Goal: Check status: Check status

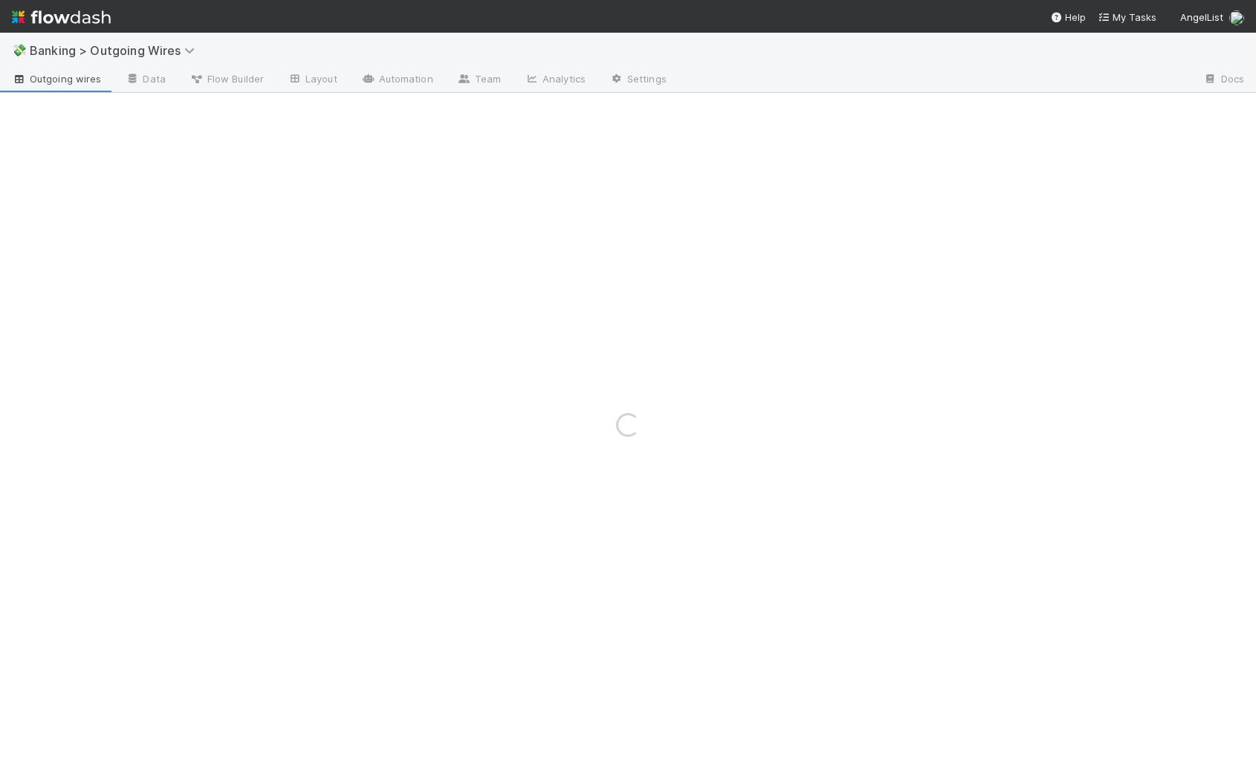
click at [428, 43] on div "💸 Banking > Outgoing Wires" at bounding box center [628, 51] width 1256 height 36
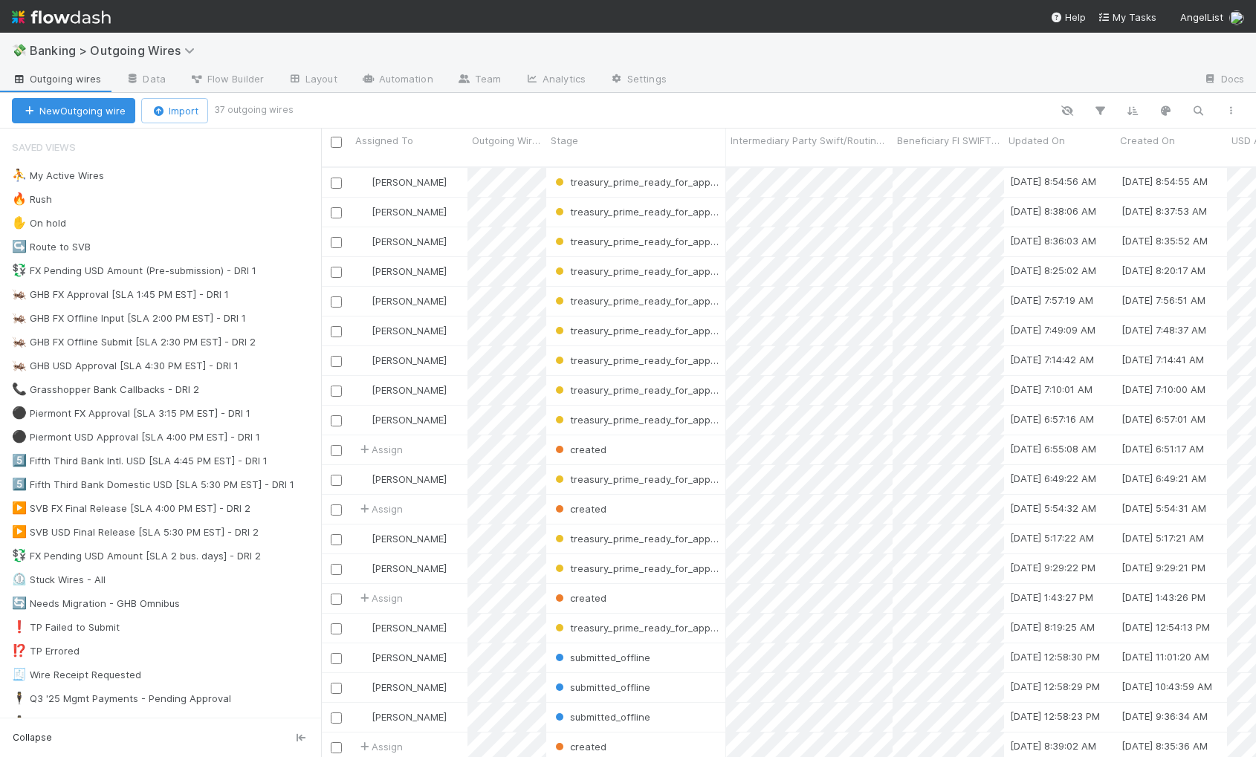
scroll to position [592, 924]
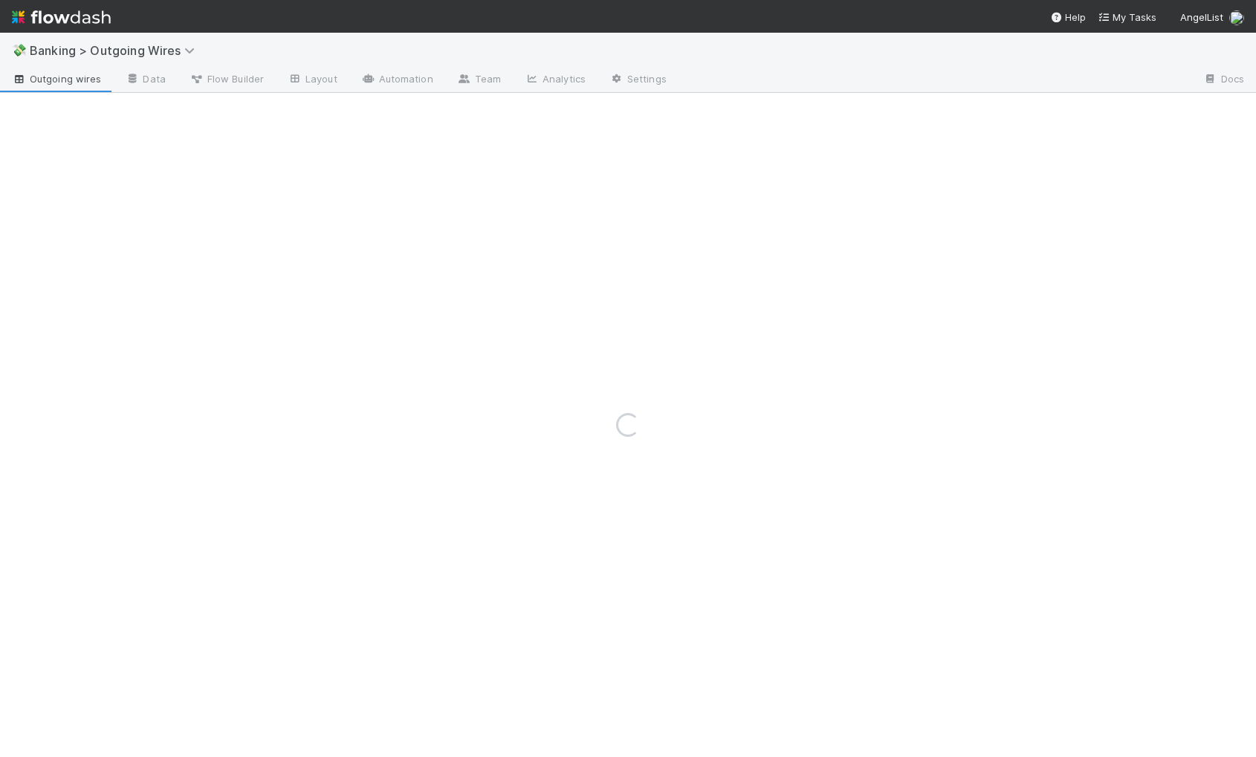
click at [774, 44] on div "💸 Banking > Outgoing Wires" at bounding box center [628, 51] width 1256 height 36
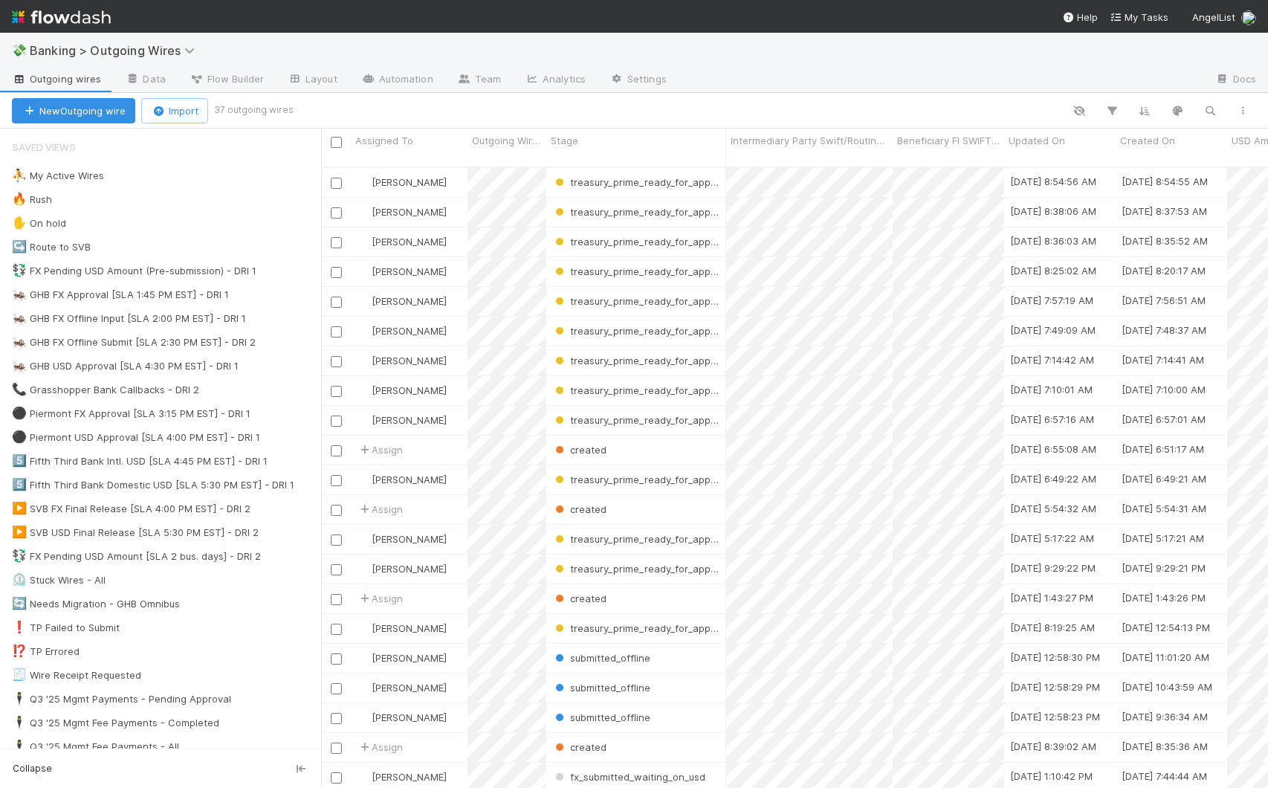
scroll to position [622, 936]
click at [283, 366] on div "🦗 GHB USD Approval [SLA 4:30 PM EST] - DRI 1 12" at bounding box center [166, 366] width 309 height 19
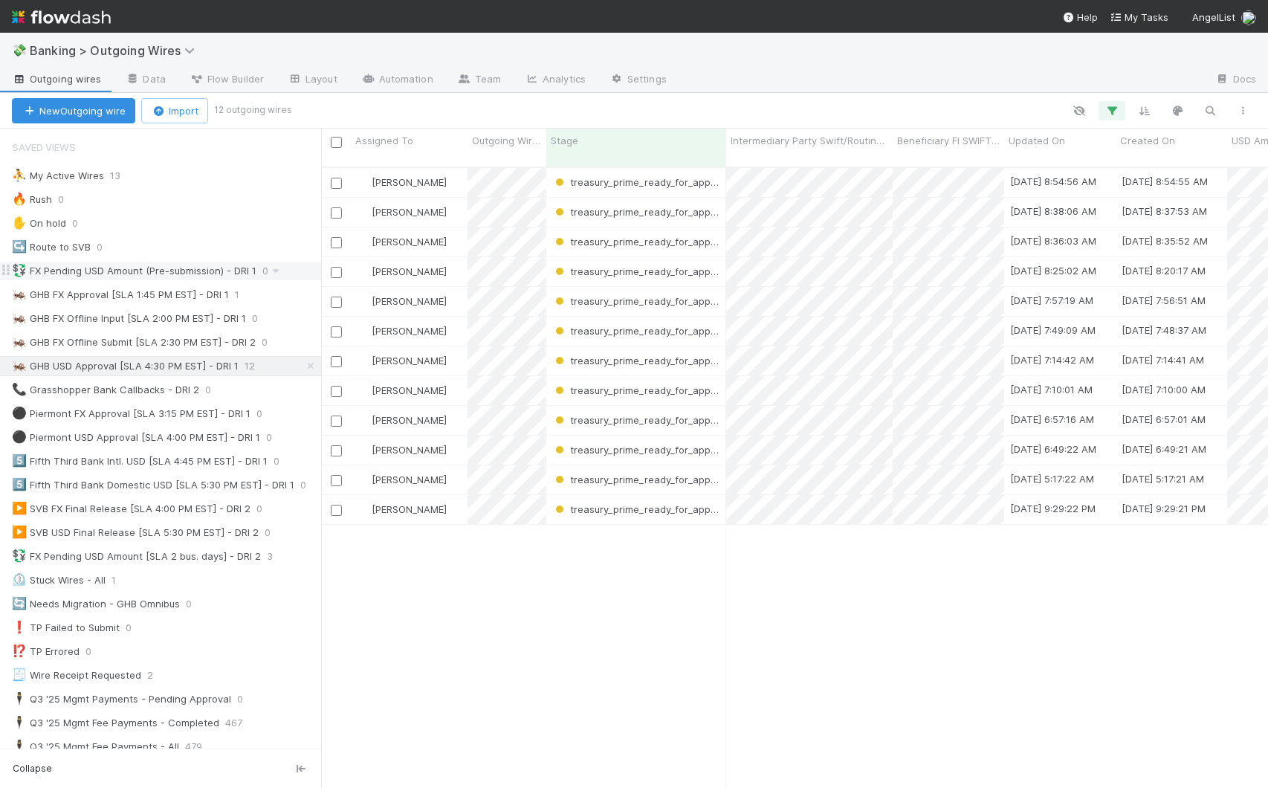
scroll to position [622, 936]
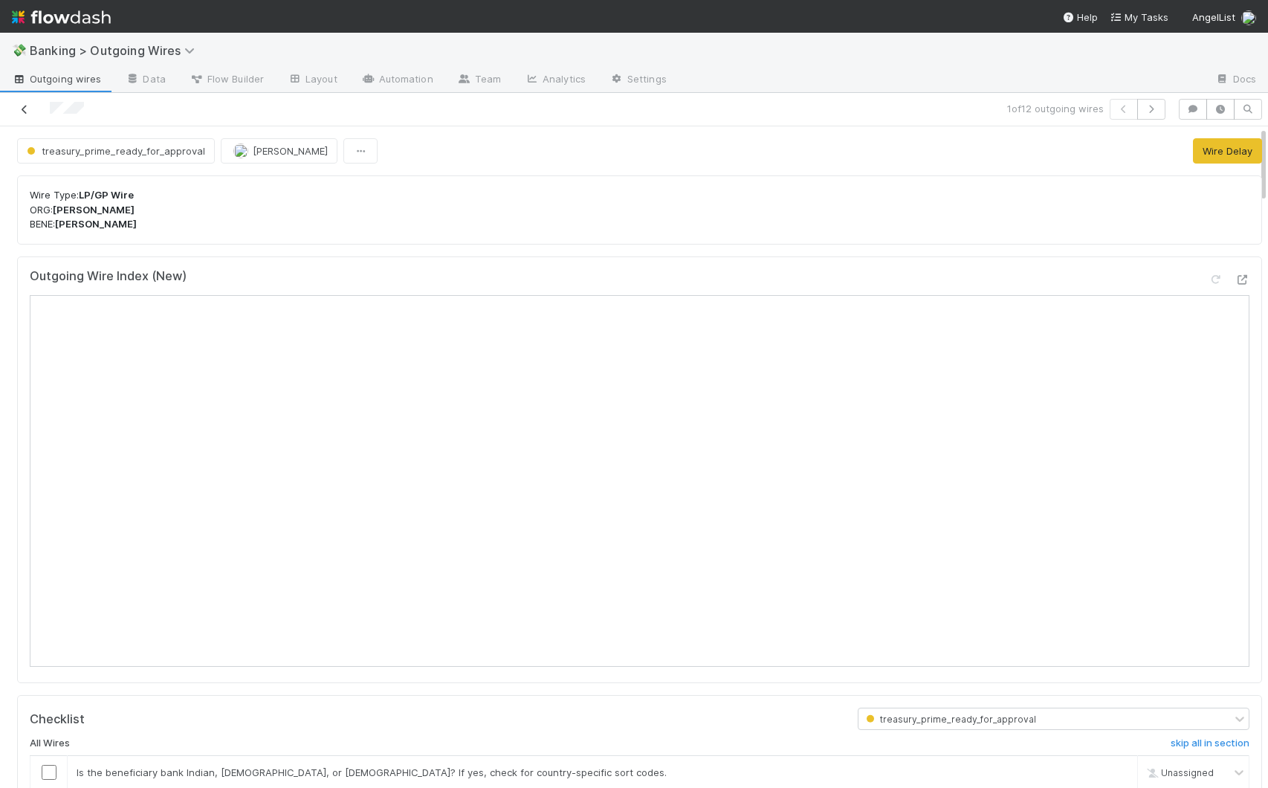
click at [26, 105] on icon at bounding box center [24, 110] width 15 height 10
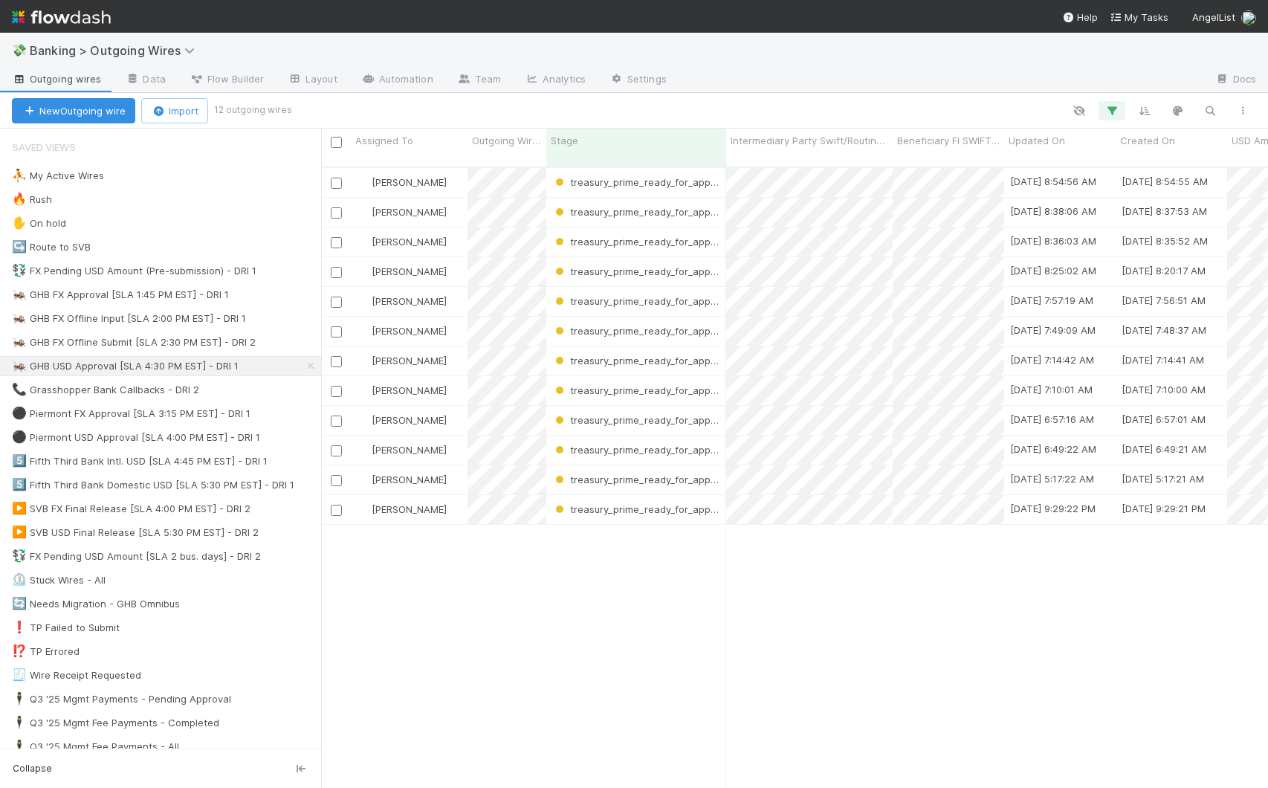
scroll to position [622, 936]
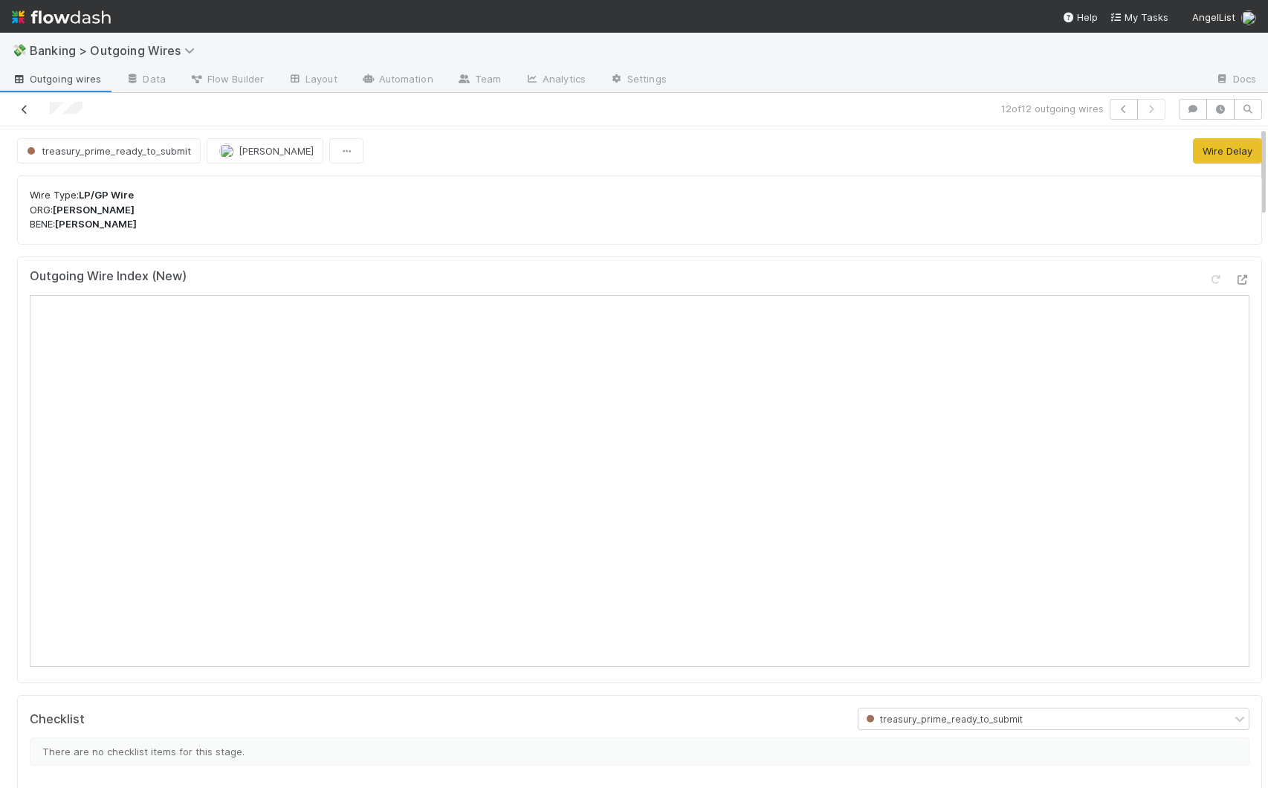
click at [19, 106] on icon at bounding box center [24, 110] width 15 height 10
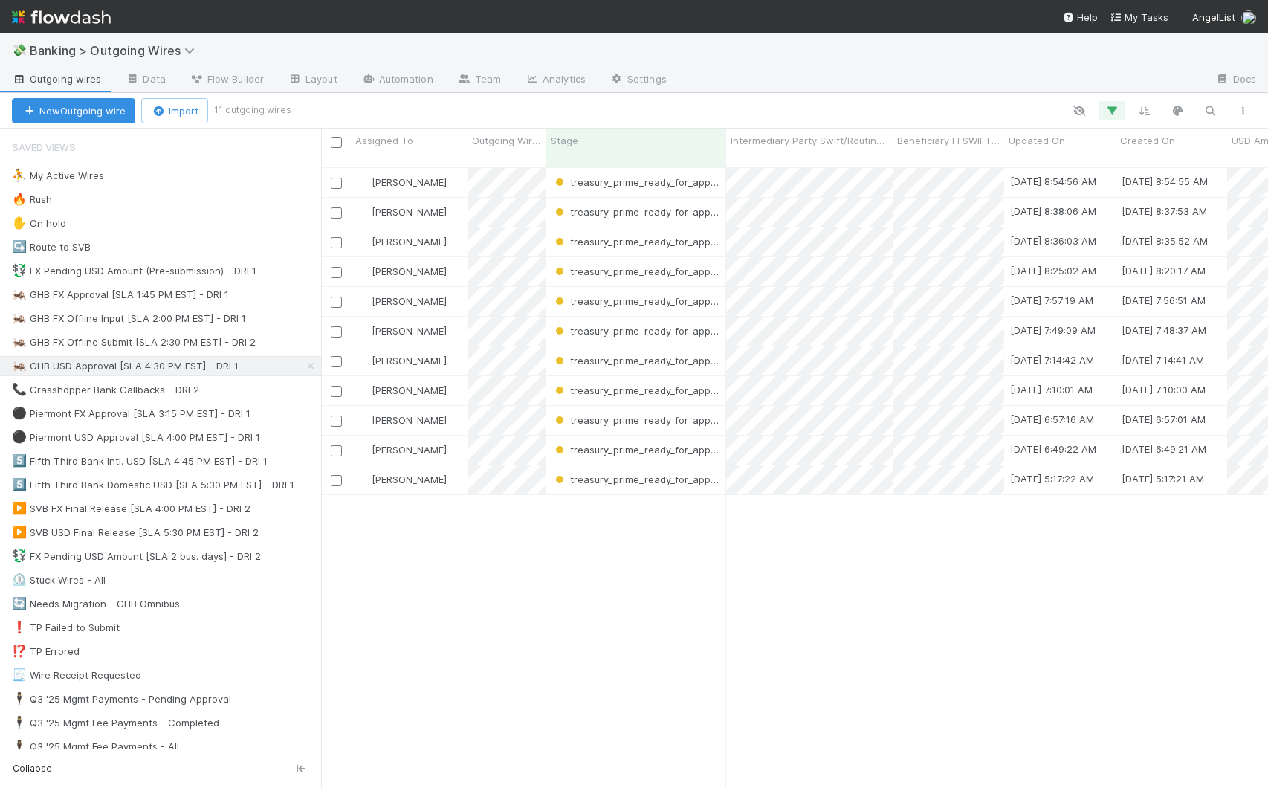
scroll to position [622, 936]
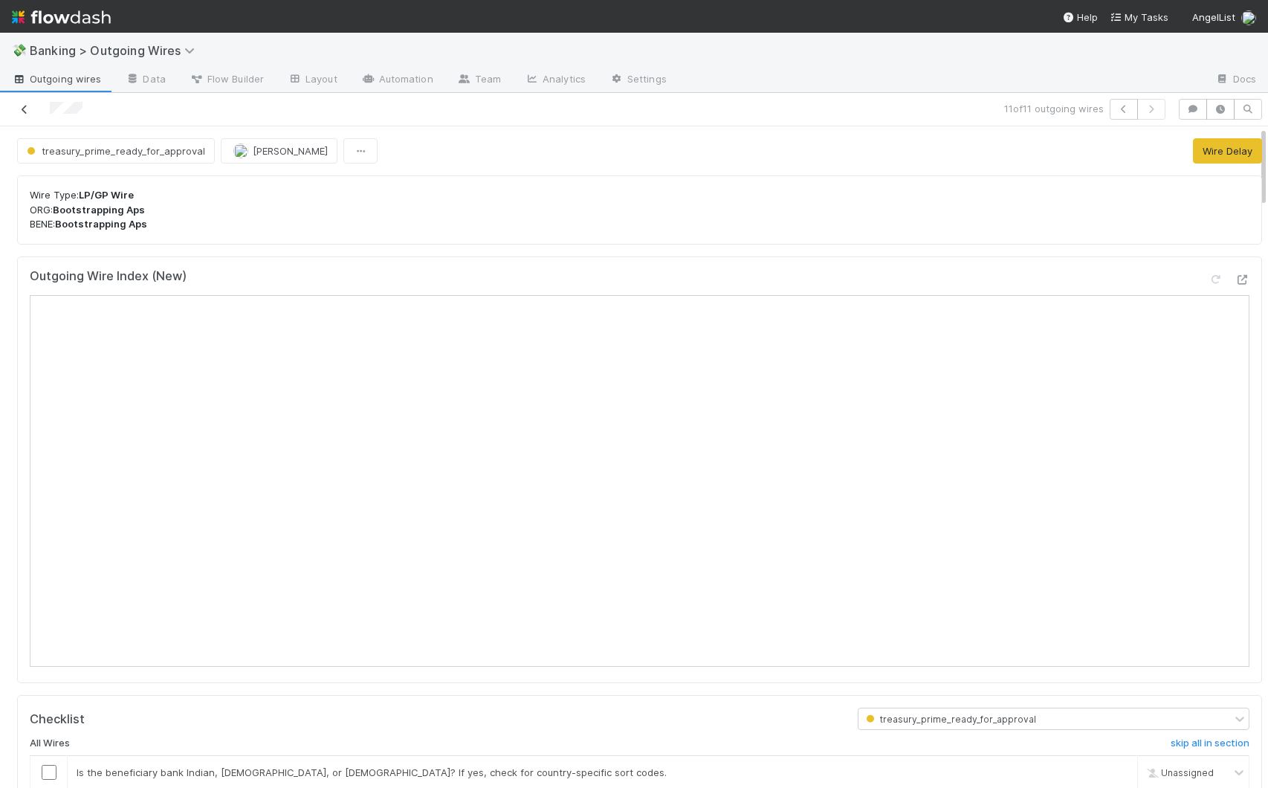
click at [23, 109] on icon at bounding box center [24, 110] width 15 height 10
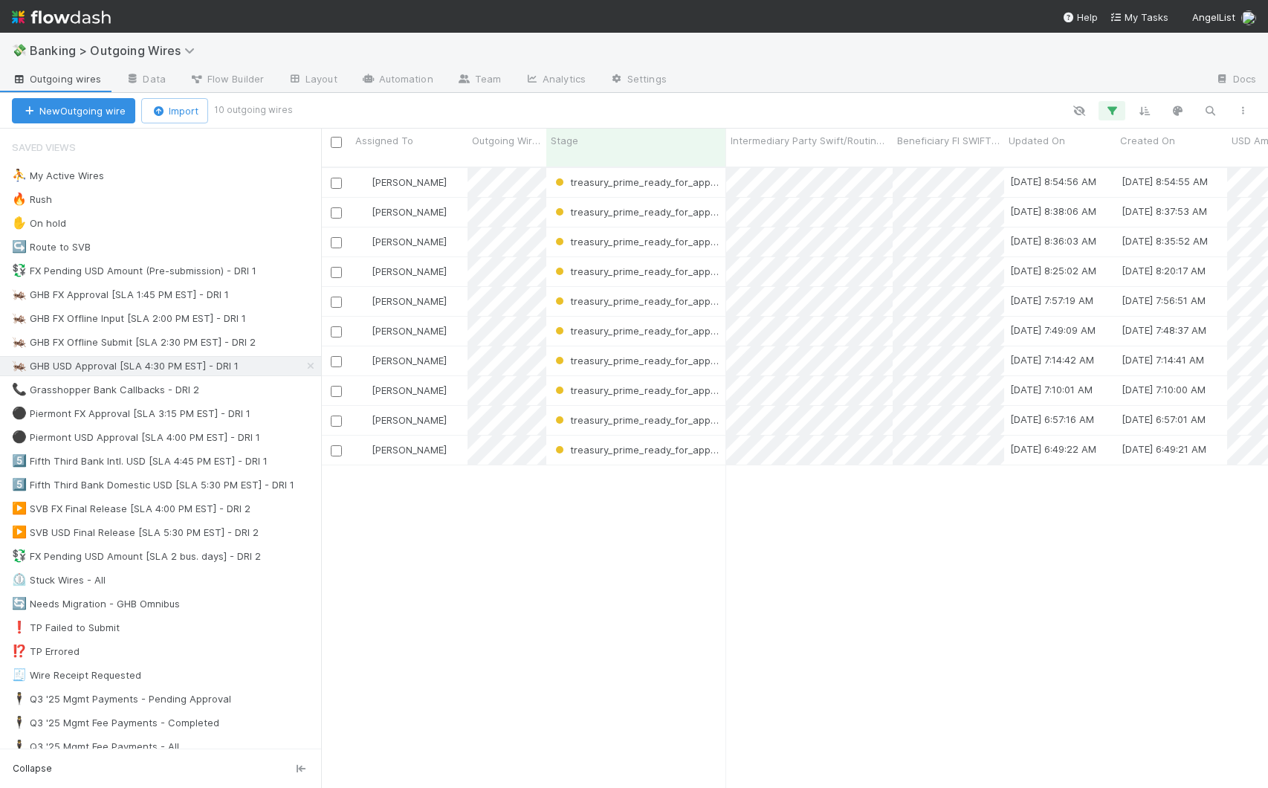
scroll to position [622, 936]
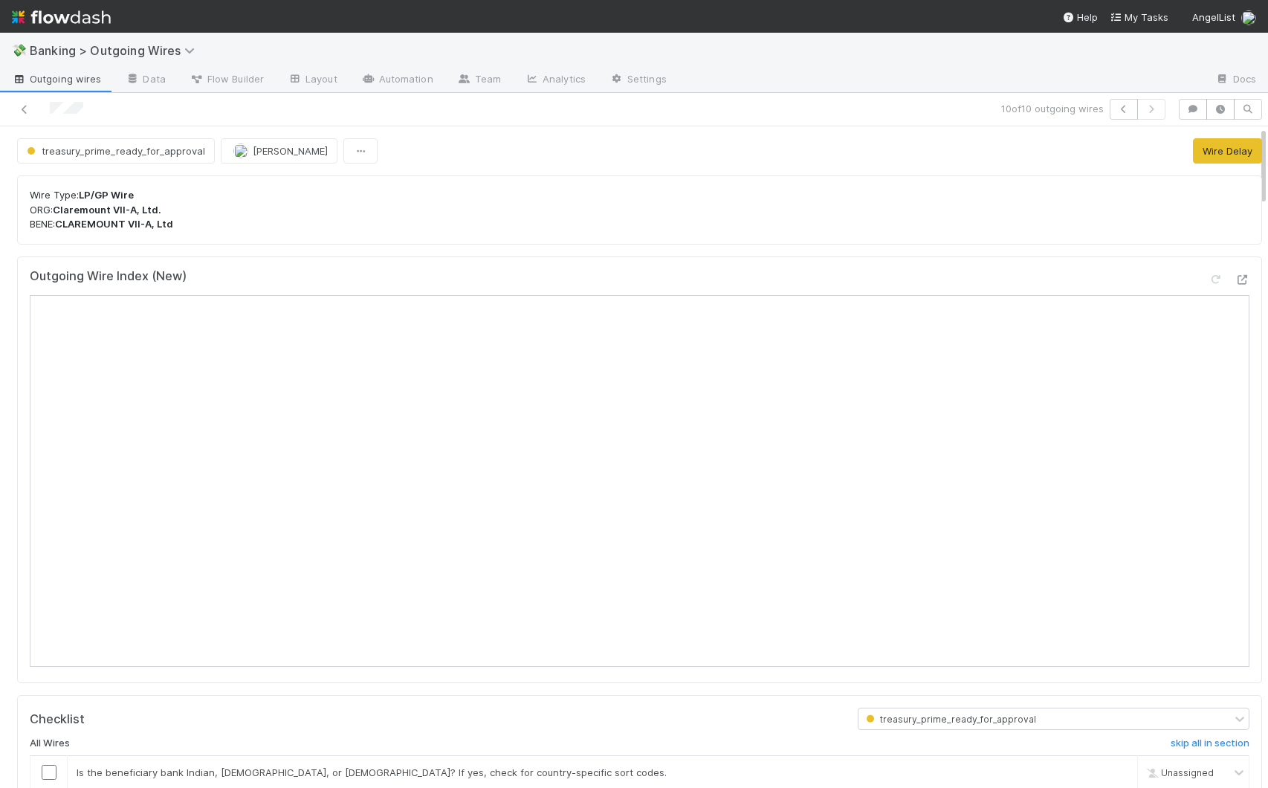
click at [17, 283] on div "Outgoing Wire Index (New)" at bounding box center [639, 469] width 1245 height 427
click at [18, 111] on icon at bounding box center [24, 110] width 15 height 10
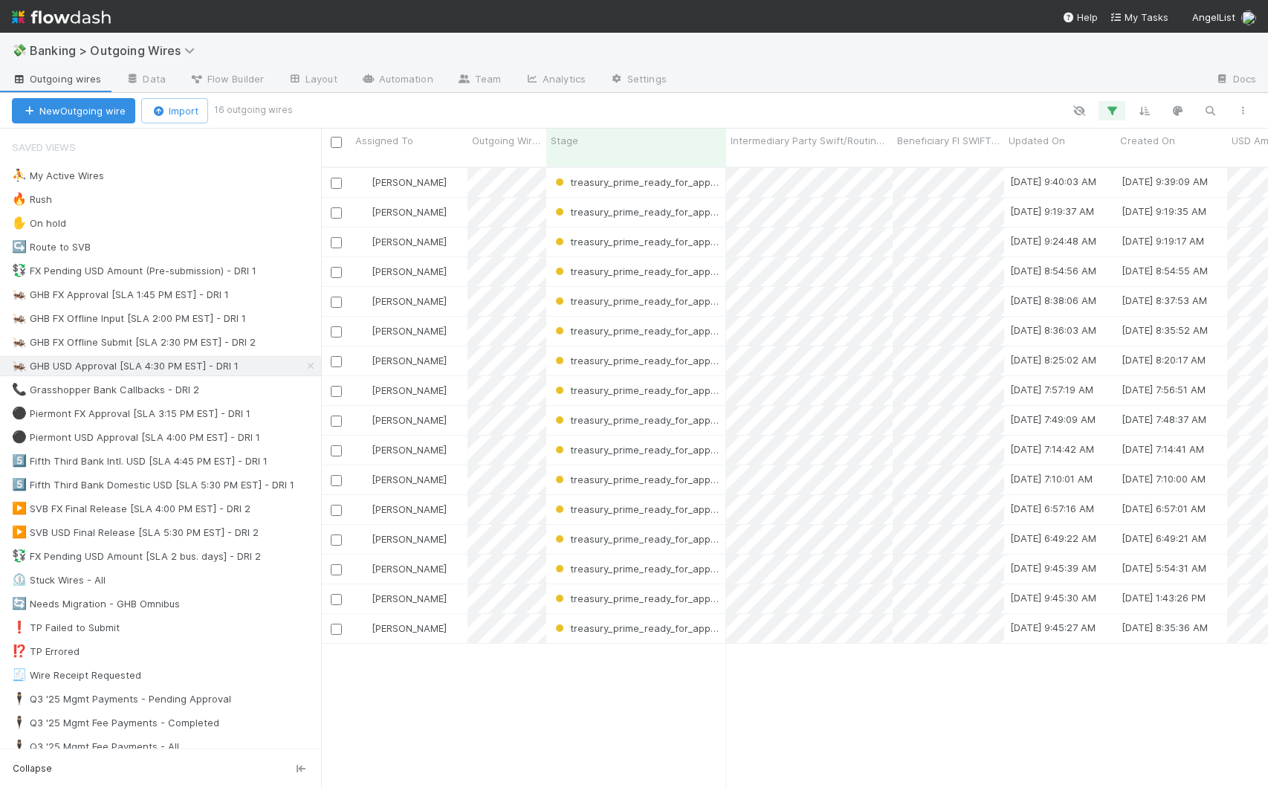
scroll to position [622, 936]
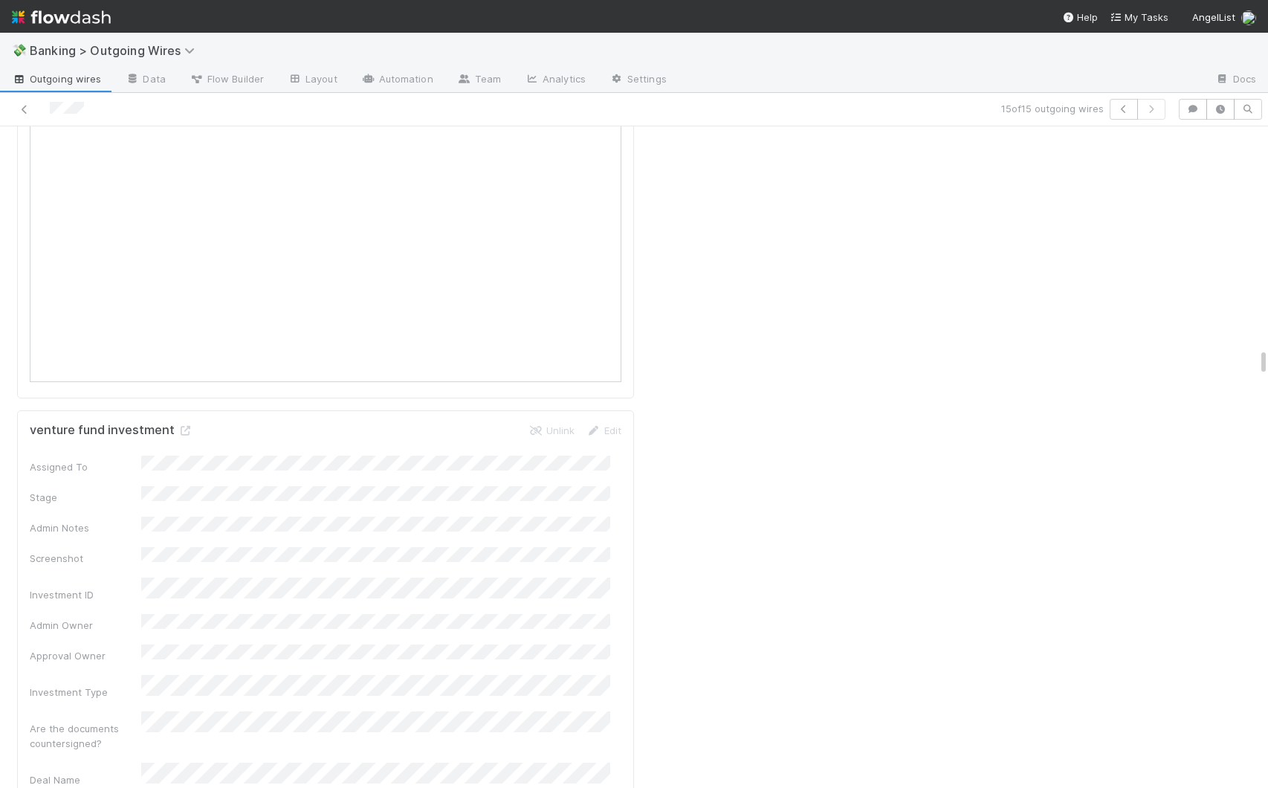
scroll to position [5686, 0]
drag, startPoint x: 1252, startPoint y: 142, endPoint x: 1278, endPoint y: 364, distance: 223.7
click at [1255, 364] on html "💸 Banking > Outgoing Wires Outgoing wires Data Flow Builder Layout Automation T…" at bounding box center [634, 394] width 1268 height 788
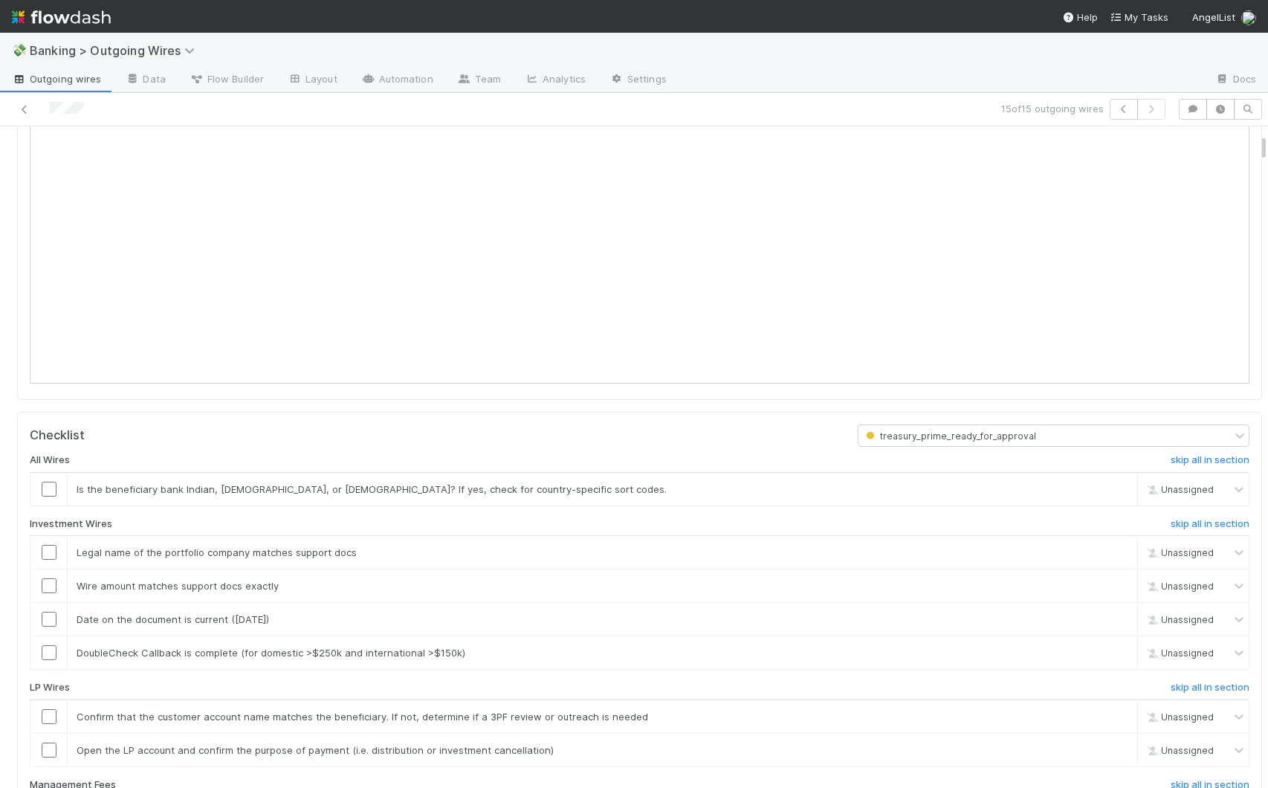
scroll to position [146, 0]
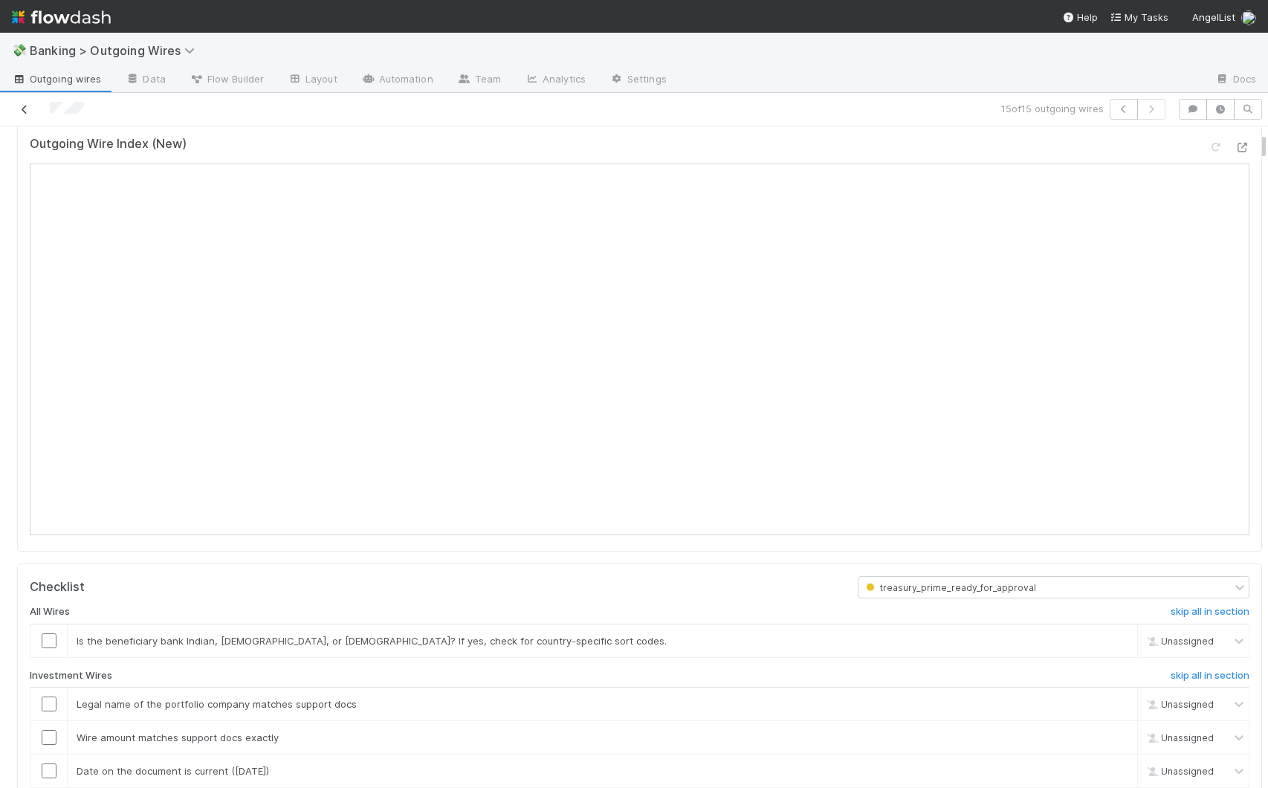
click at [23, 109] on icon at bounding box center [24, 110] width 15 height 10
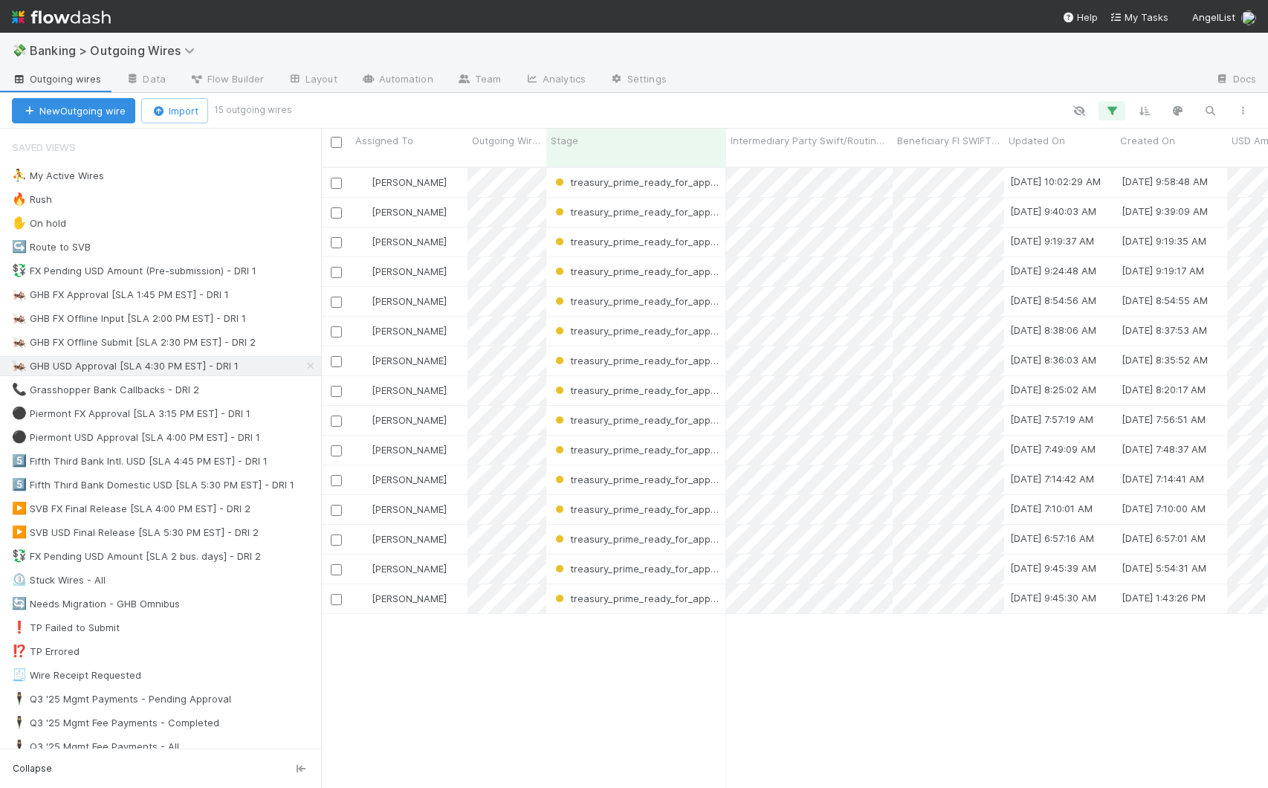
scroll to position [622, 936]
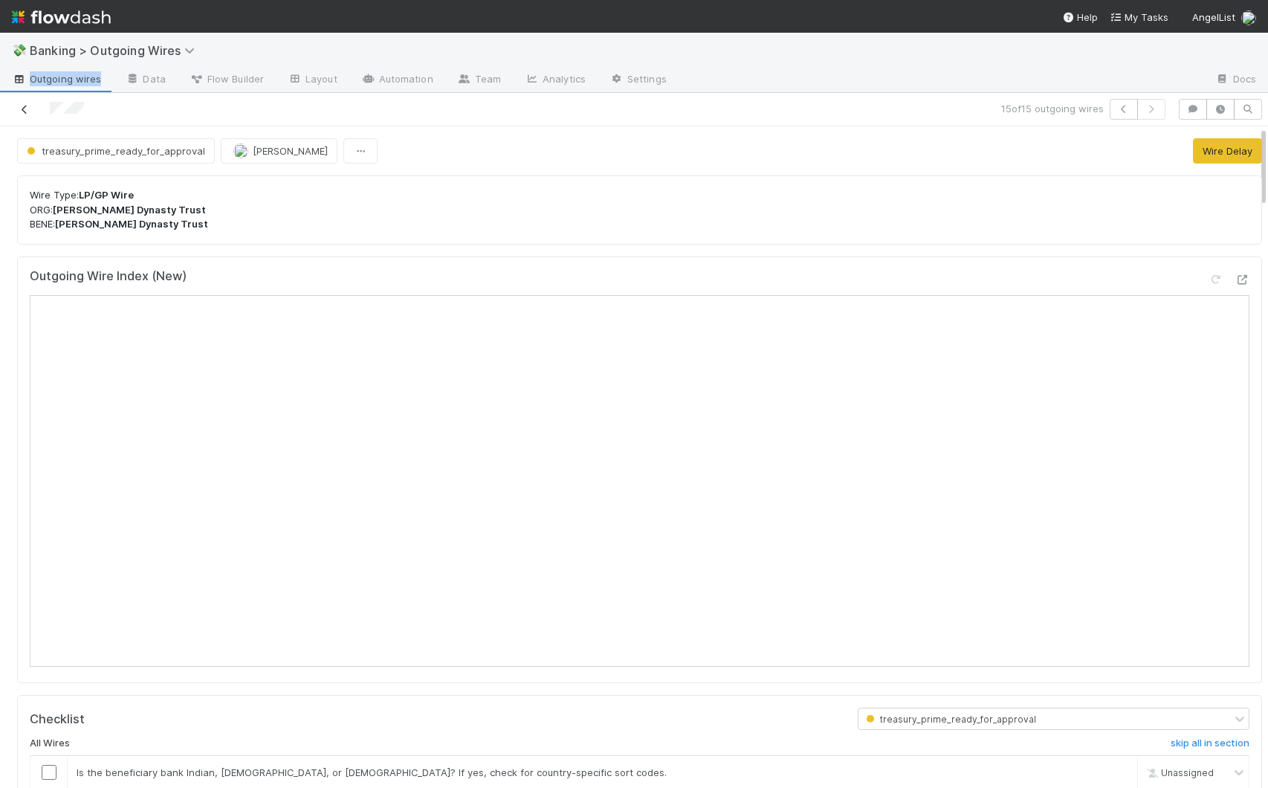
click at [25, 108] on icon at bounding box center [24, 110] width 15 height 10
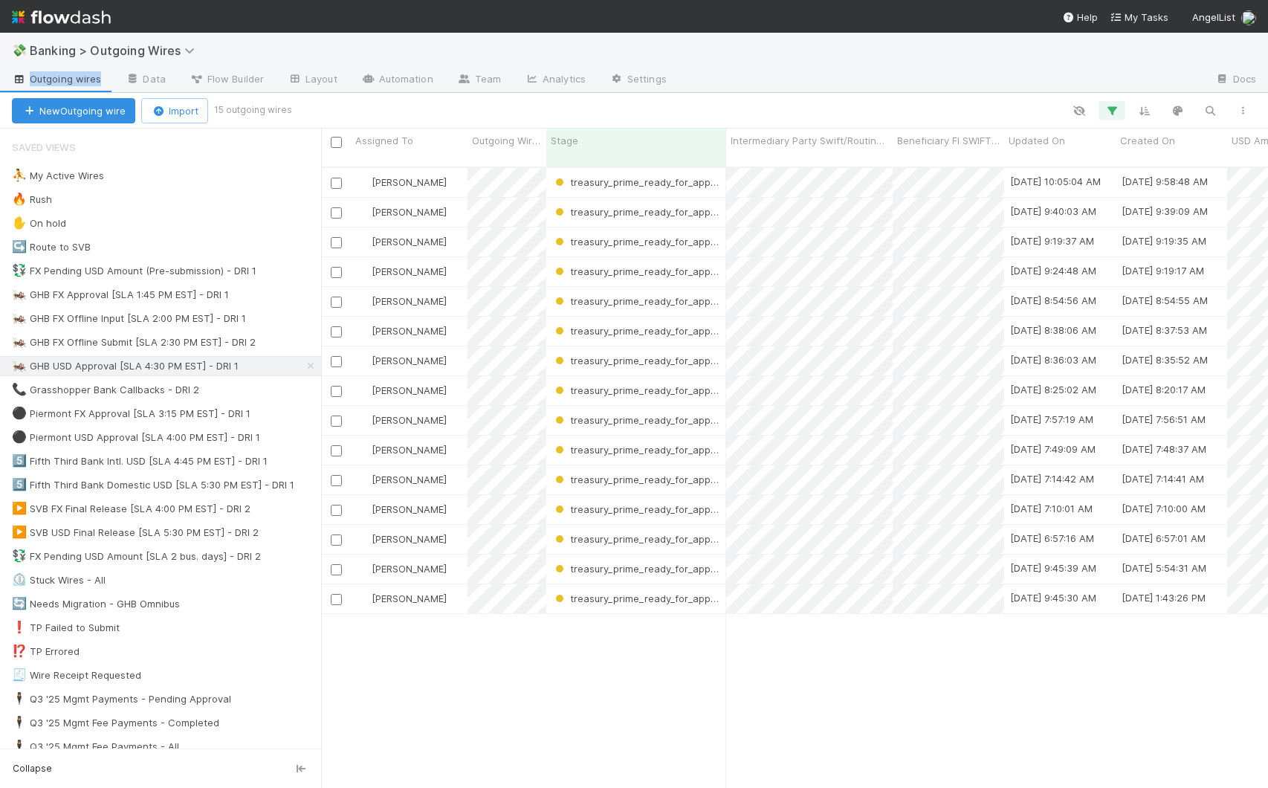
scroll to position [622, 936]
click at [746, 63] on div "💸 Banking > Outgoing Wires" at bounding box center [634, 51] width 1268 height 36
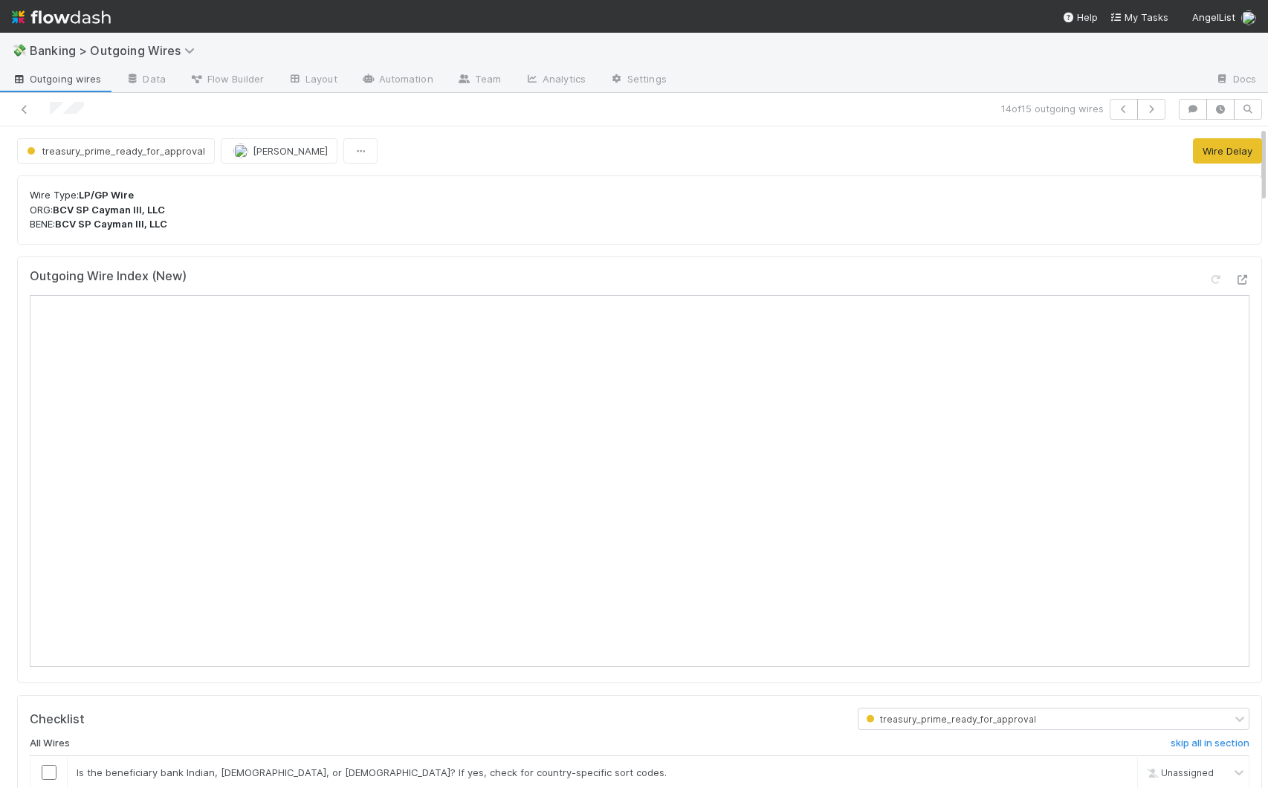
click at [982, 163] on div "treasury_prime_ready_for_approval Giang Nguyen Wire Delay" at bounding box center [639, 150] width 1245 height 25
drag, startPoint x: 1250, startPoint y: 151, endPoint x: 1252, endPoint y: 164, distance: 13.6
click at [757, 279] on div "Outgoing Wire Index (New)" at bounding box center [640, 282] width 1220 height 27
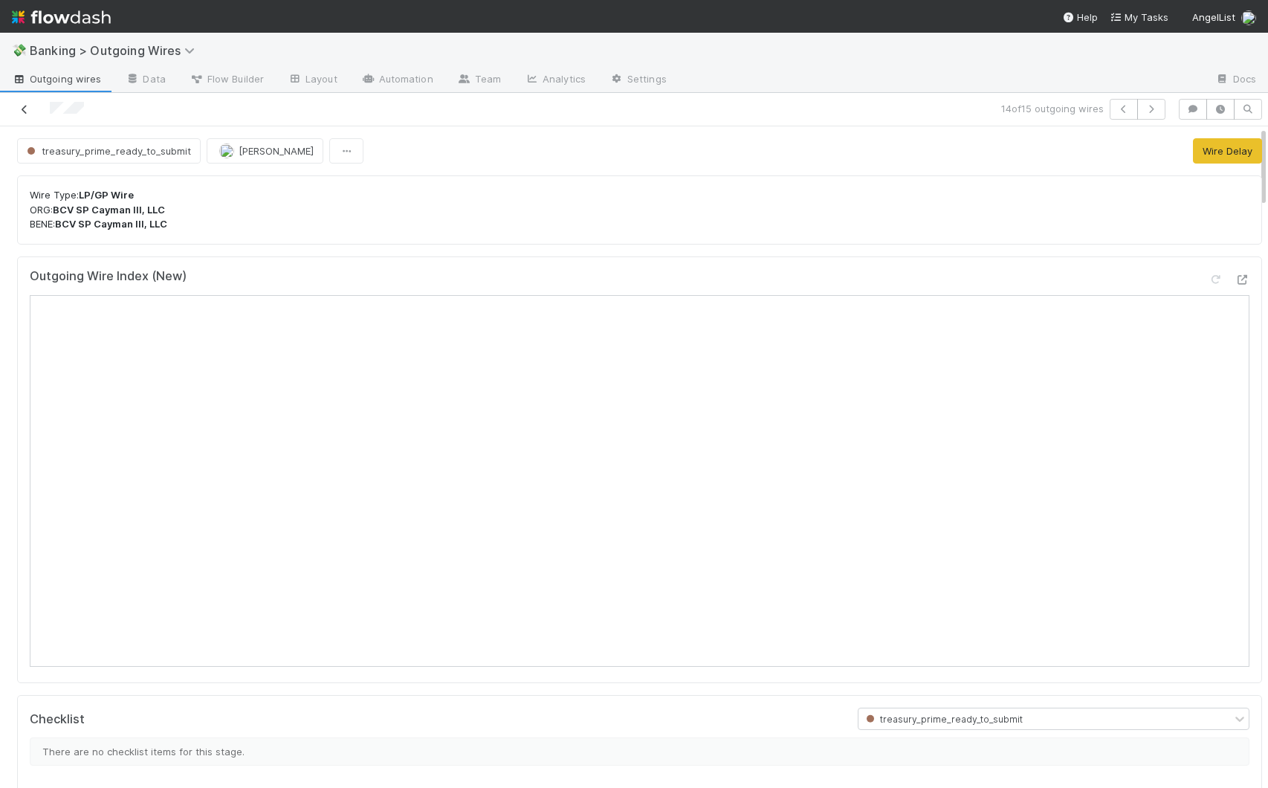
click at [24, 109] on icon at bounding box center [24, 110] width 15 height 10
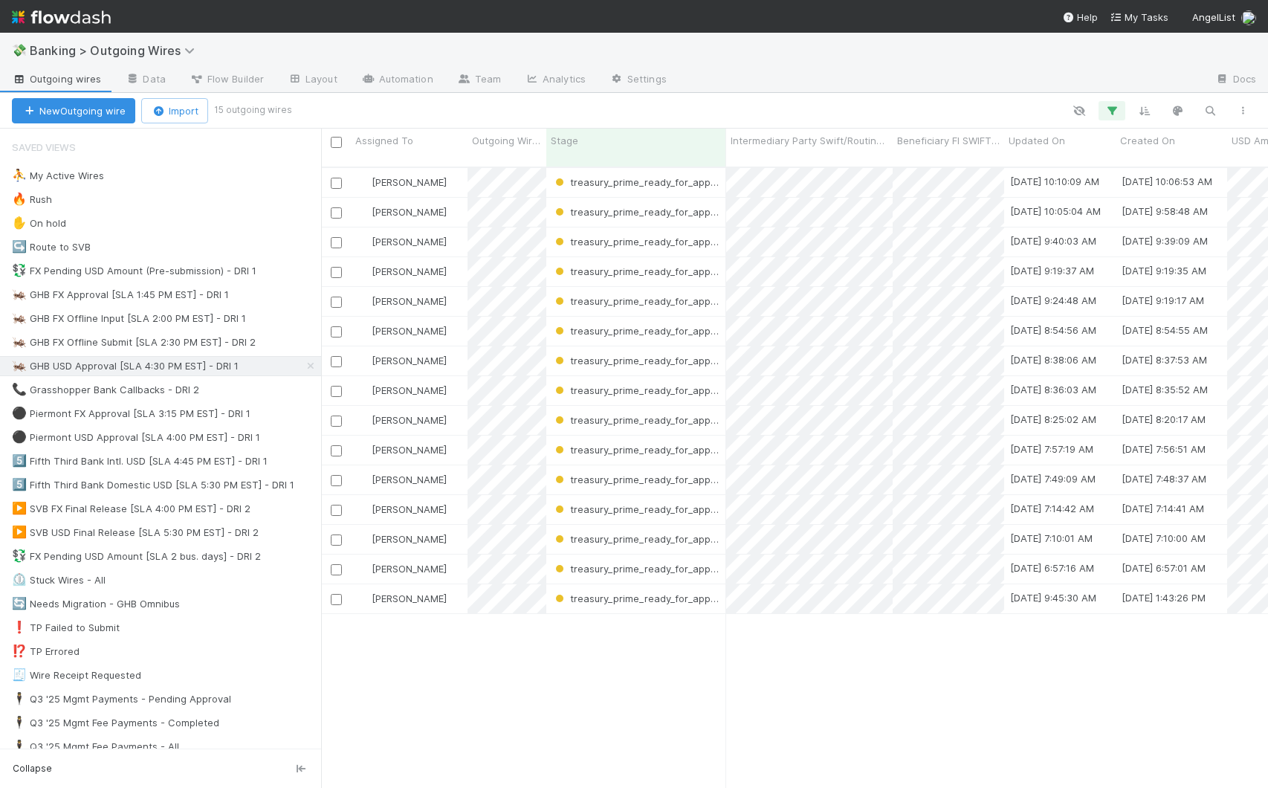
scroll to position [622, 936]
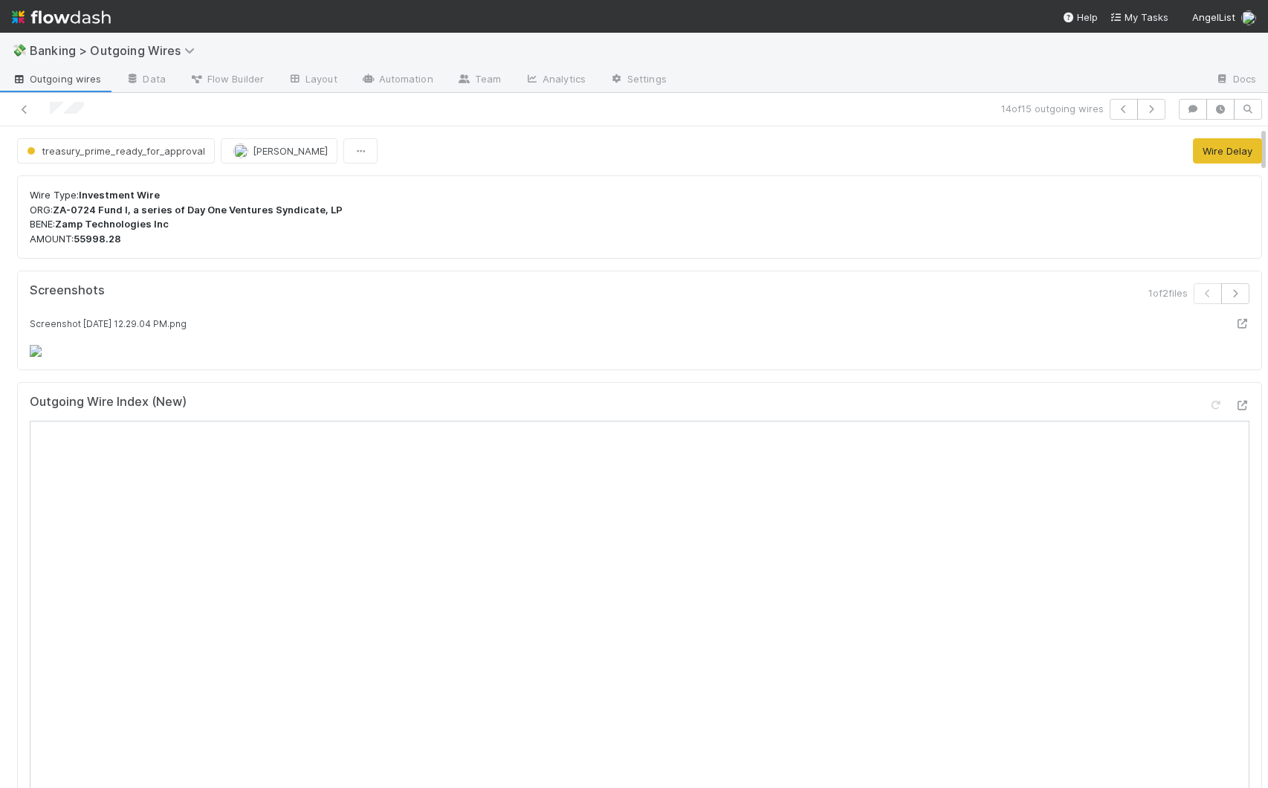
click at [858, 300] on div "1 of 2 files" at bounding box center [950, 299] width 621 height 33
click at [1255, 162] on div at bounding box center [1268, 456] width 1 height 661
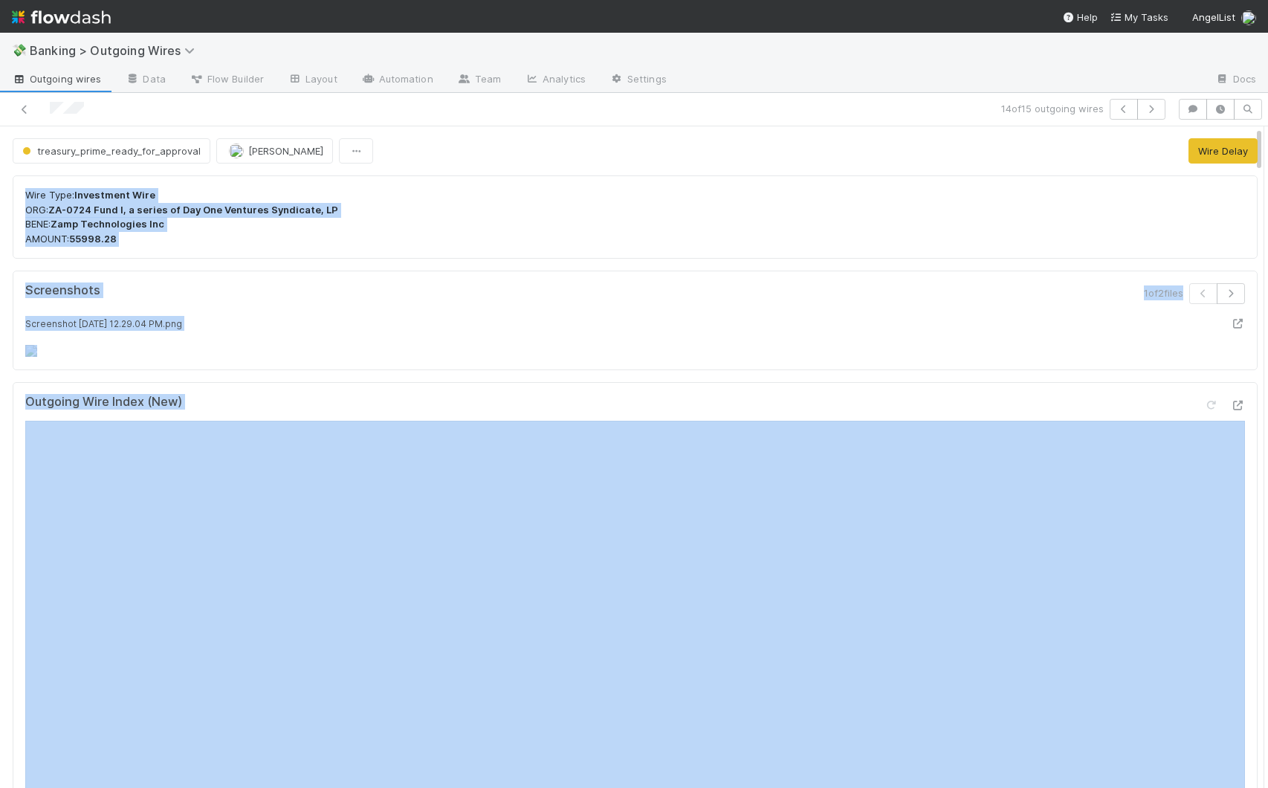
drag, startPoint x: 1250, startPoint y: 149, endPoint x: 1266, endPoint y: 167, distance: 24.8
click at [1255, 167] on div "💸 Banking > Outgoing Wires Outgoing wires Data Flow Builder Layout Automation T…" at bounding box center [634, 410] width 1268 height 755
click at [1023, 246] on p "Wire Type: Investment Wire ORG: ZA-0724 Fund I, a series of Day One Ventures Sy…" at bounding box center [635, 217] width 1220 height 58
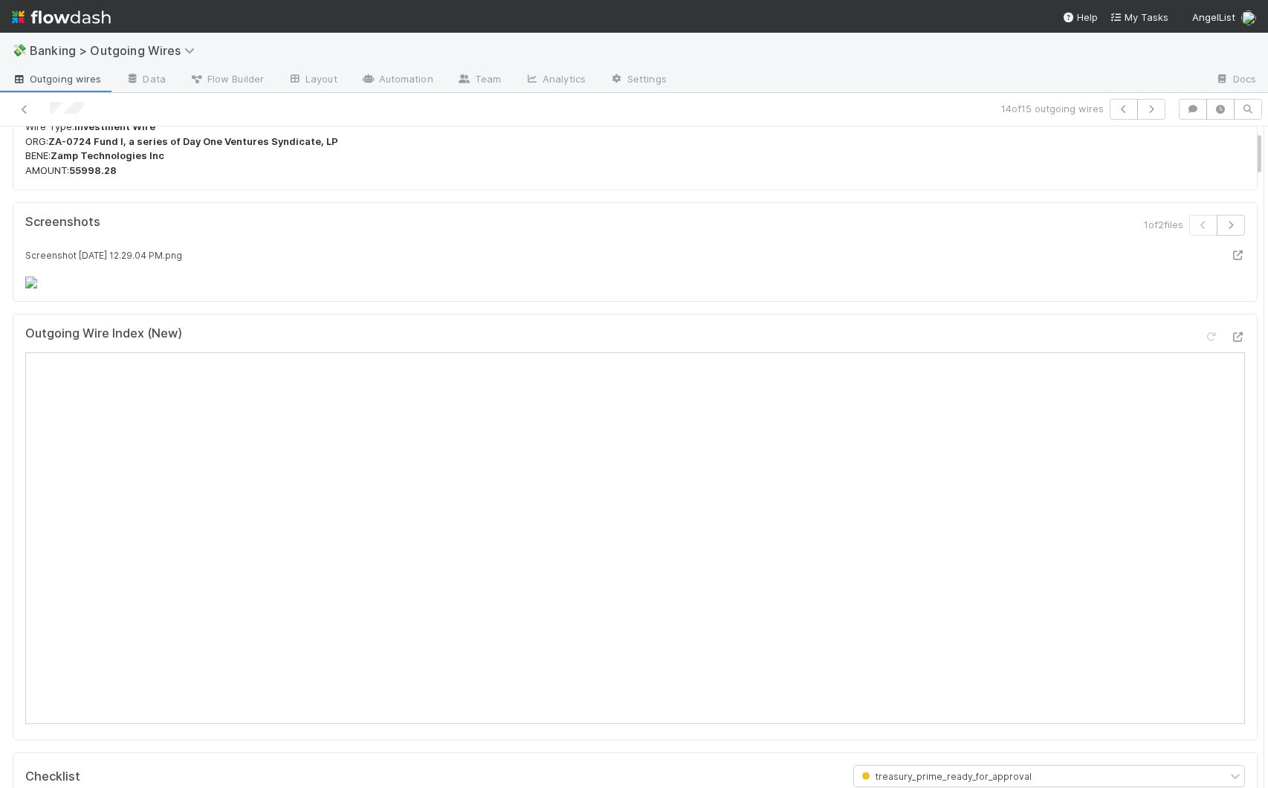
scroll to position [0, 0]
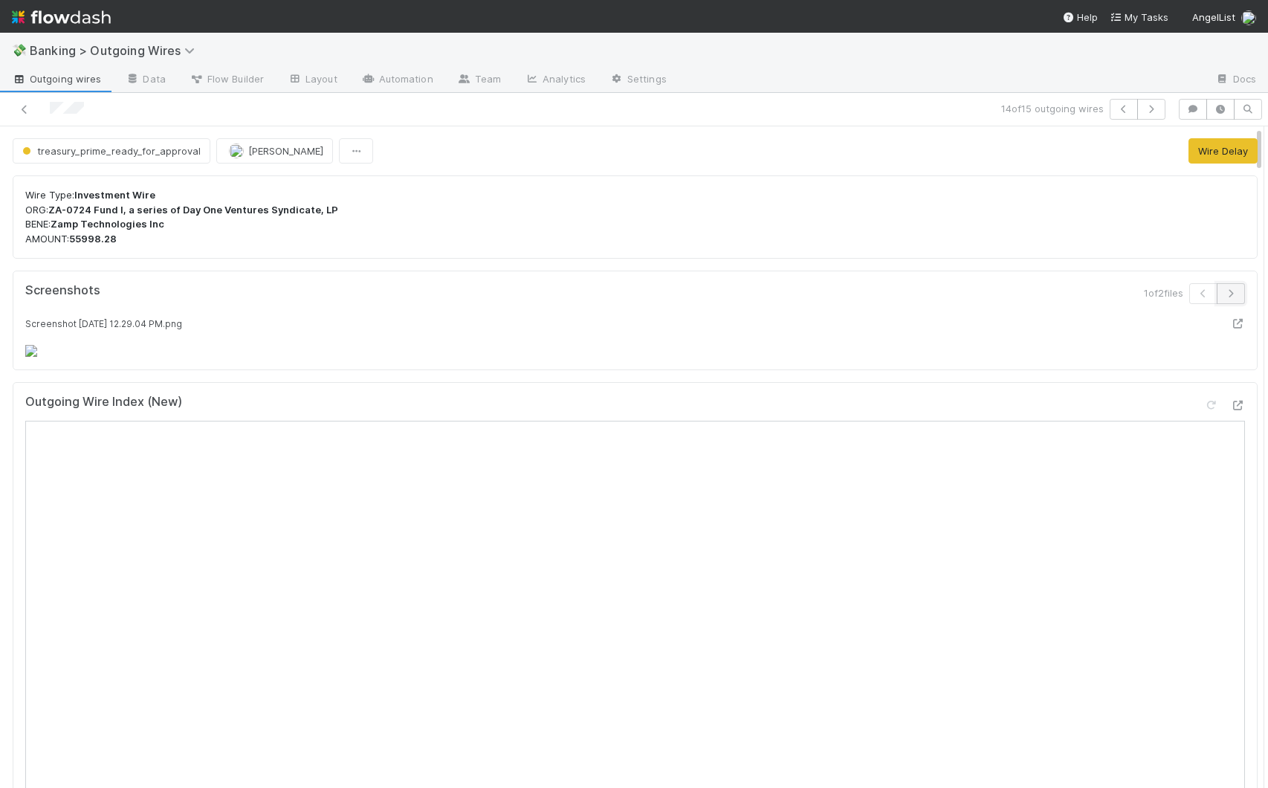
click at [1217, 288] on button "button" at bounding box center [1231, 293] width 28 height 21
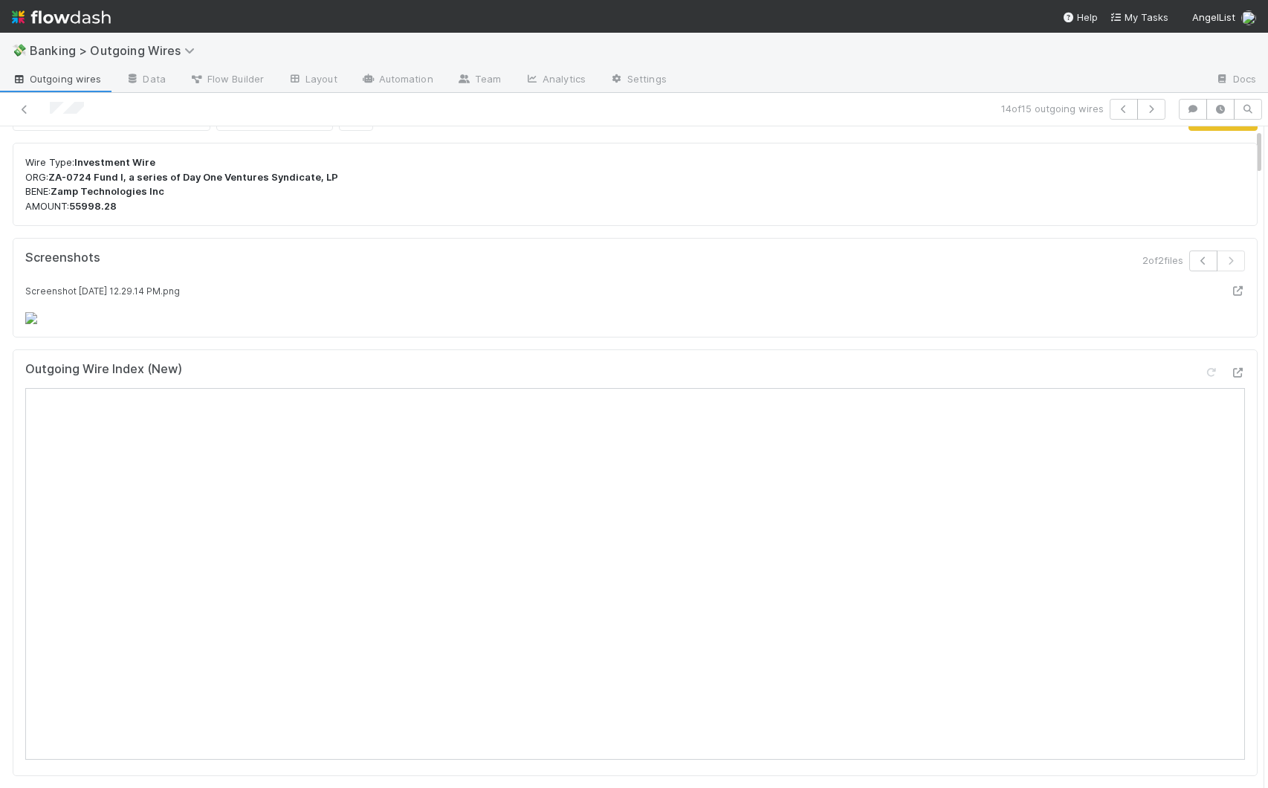
drag, startPoint x: 1246, startPoint y: 145, endPoint x: 1248, endPoint y: 152, distance: 7.8
drag, startPoint x: 1246, startPoint y: 150, endPoint x: 1246, endPoint y: 174, distance: 23.8
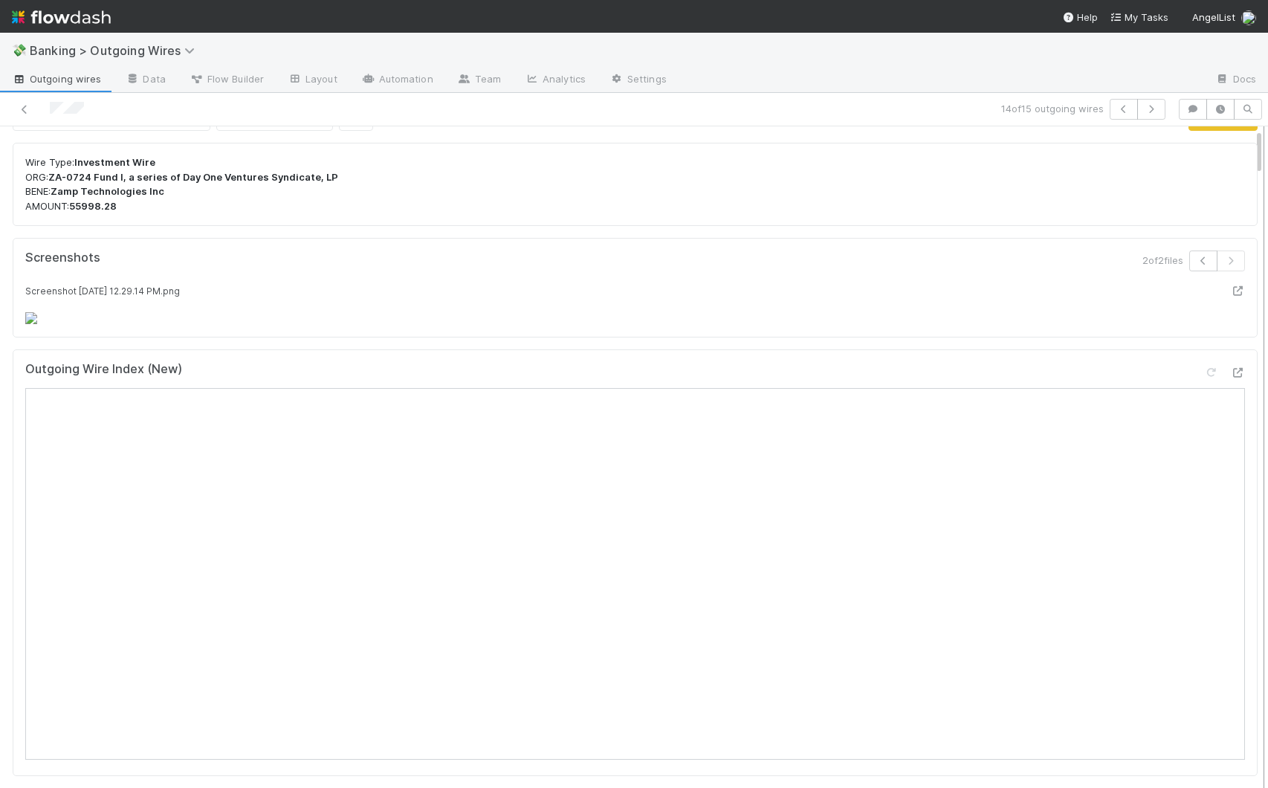
drag, startPoint x: 1249, startPoint y: 155, endPoint x: 1249, endPoint y: 165, distance: 9.7
click at [1255, 165] on div at bounding box center [1263, 456] width 1 height 661
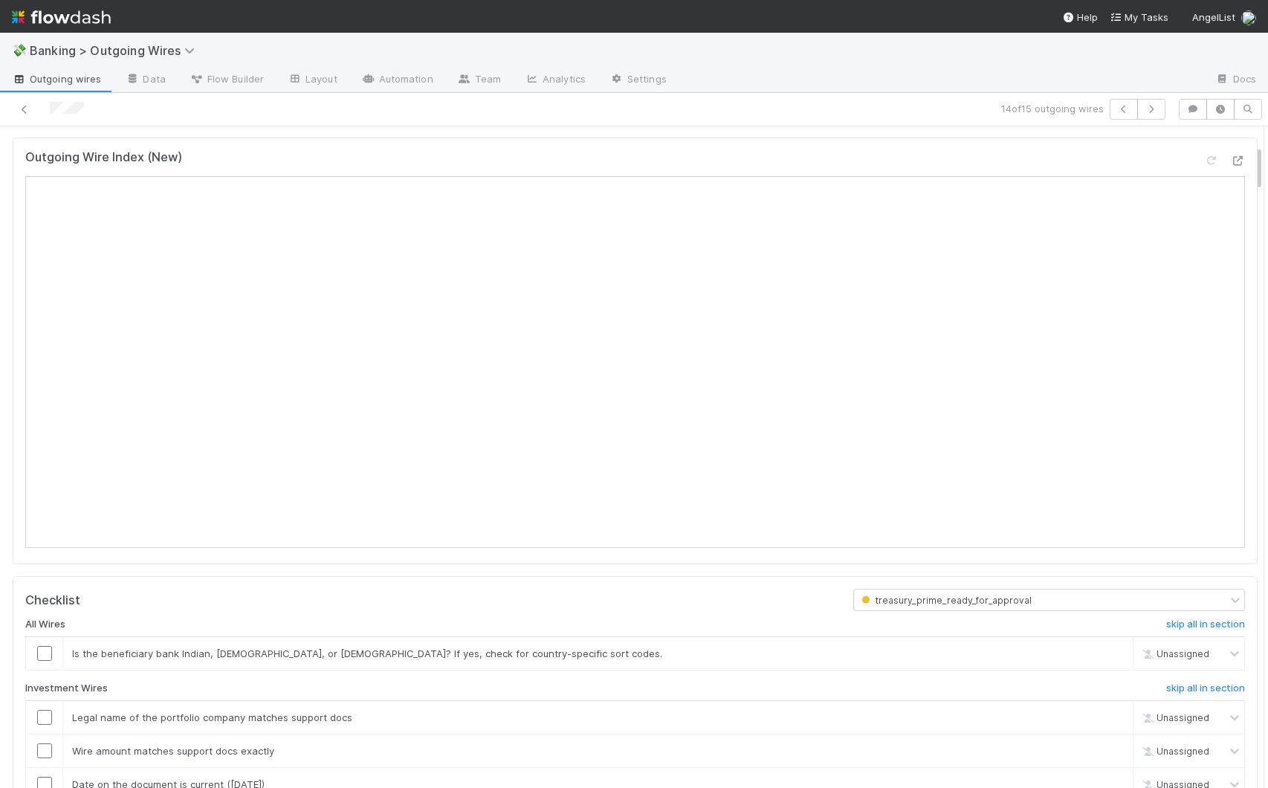
scroll to position [287, 0]
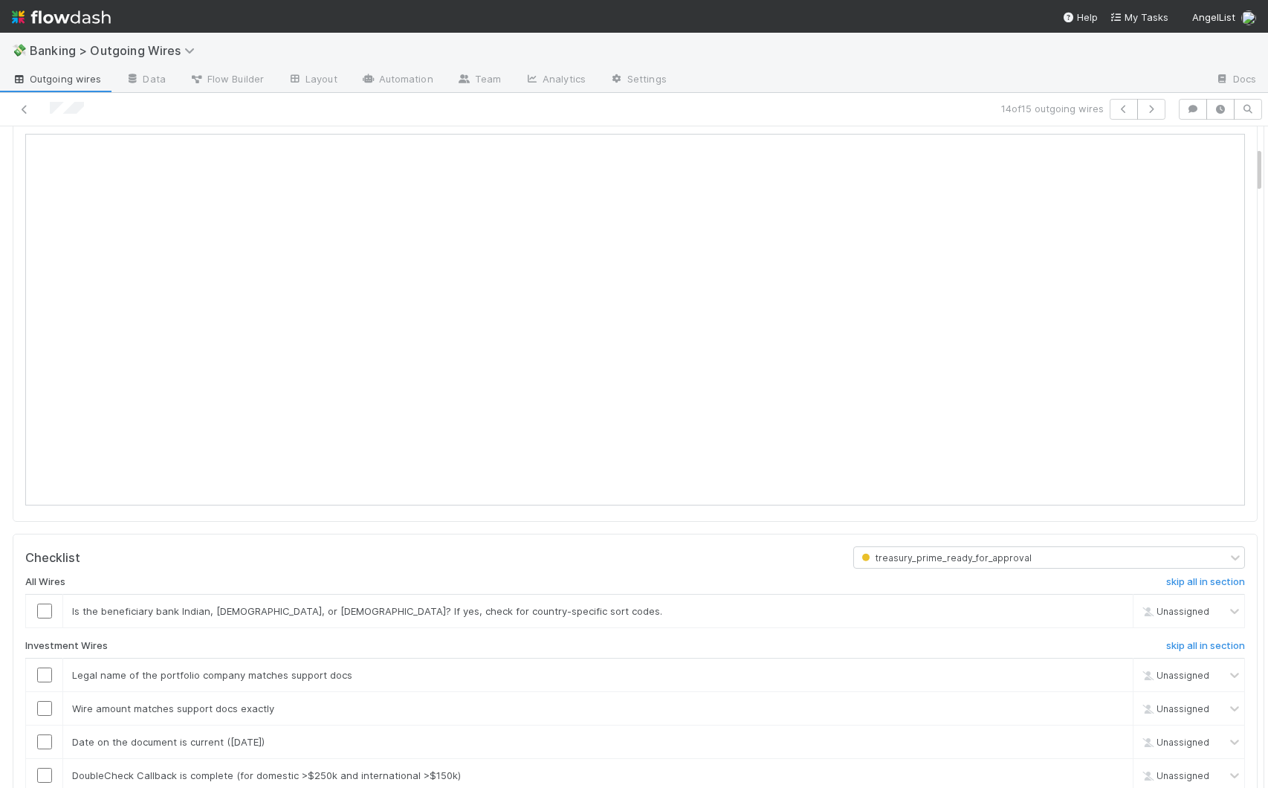
drag, startPoint x: 1246, startPoint y: 155, endPoint x: 1244, endPoint y: 173, distance: 18.0
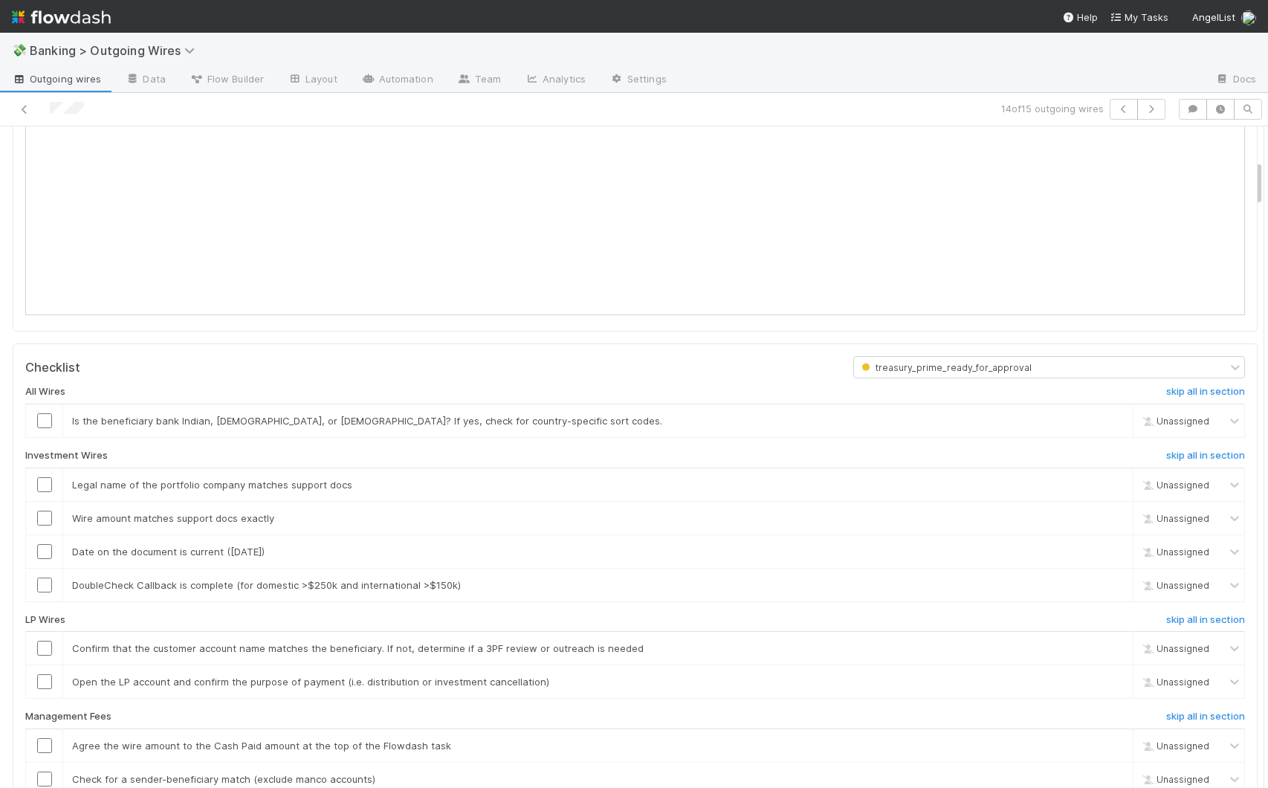
scroll to position [488, 0]
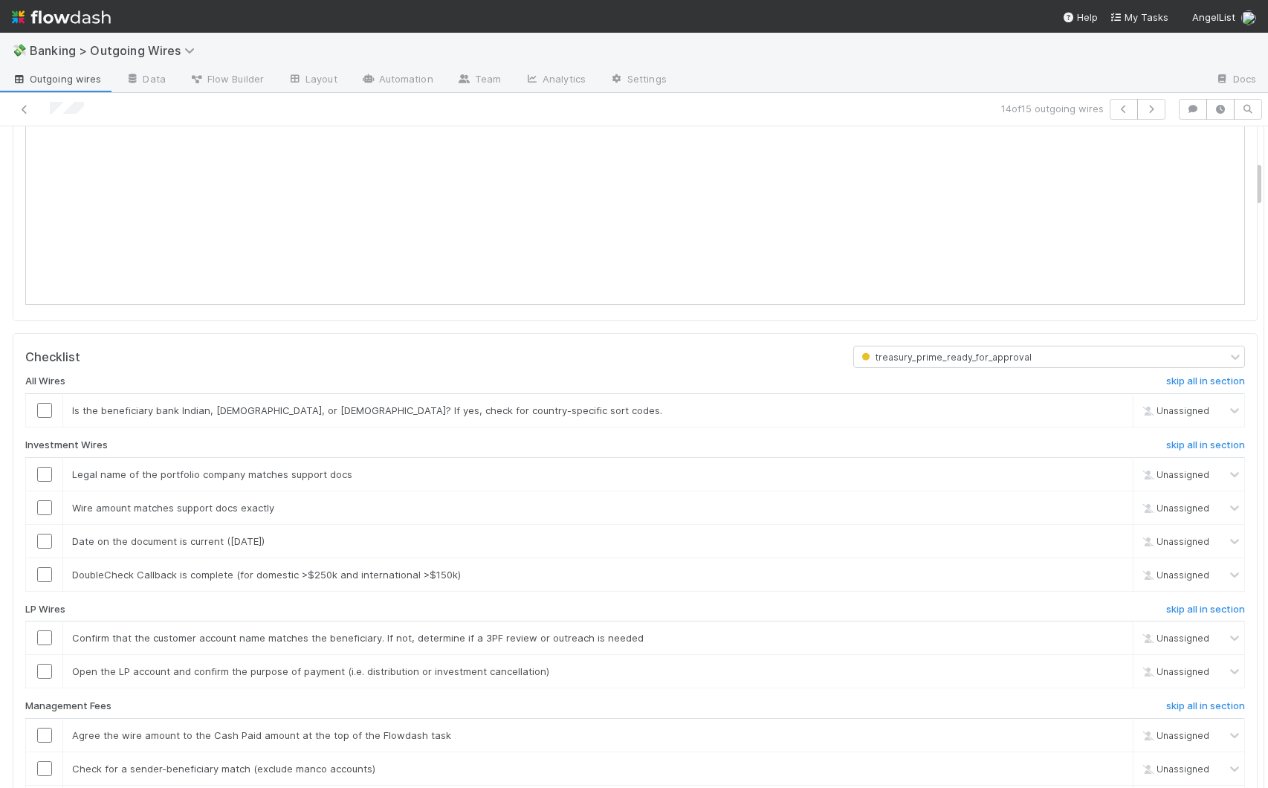
drag, startPoint x: 1247, startPoint y: 181, endPoint x: 1246, endPoint y: 195, distance: 14.1
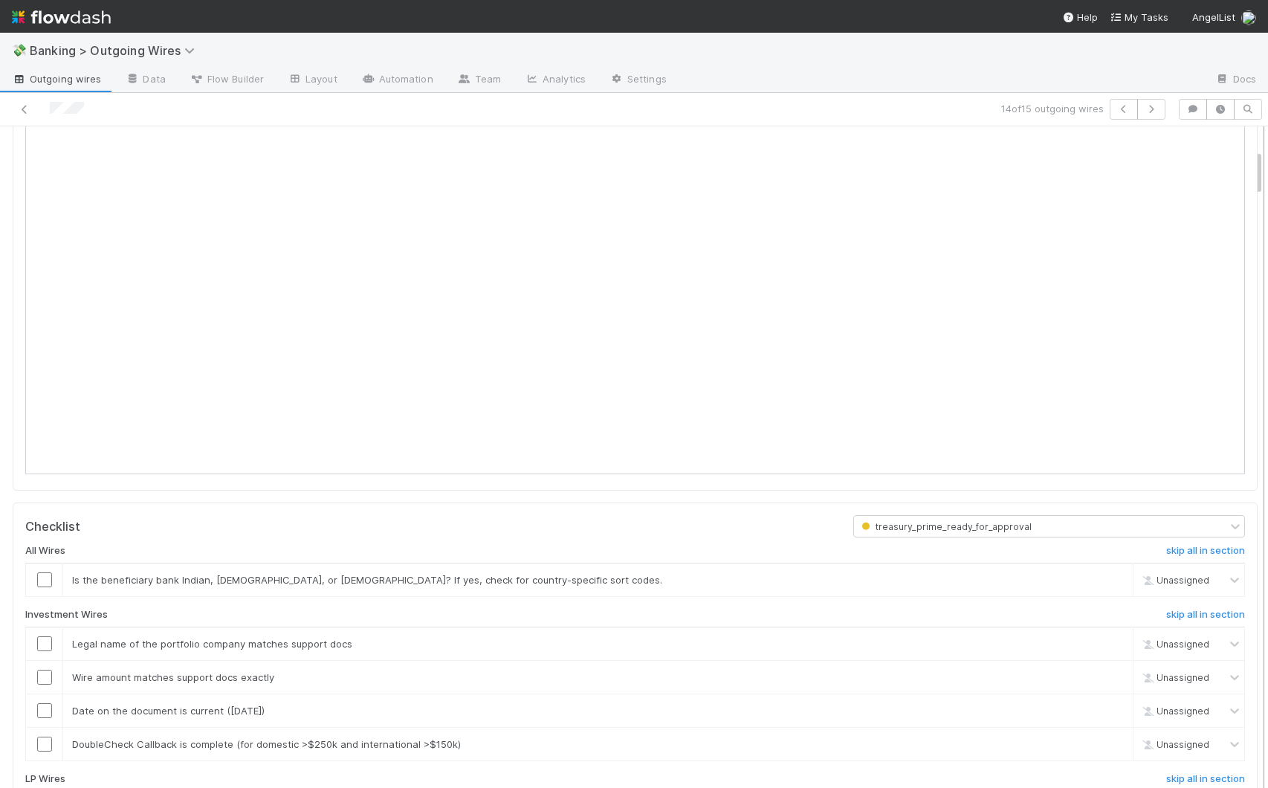
scroll to position [308, 0]
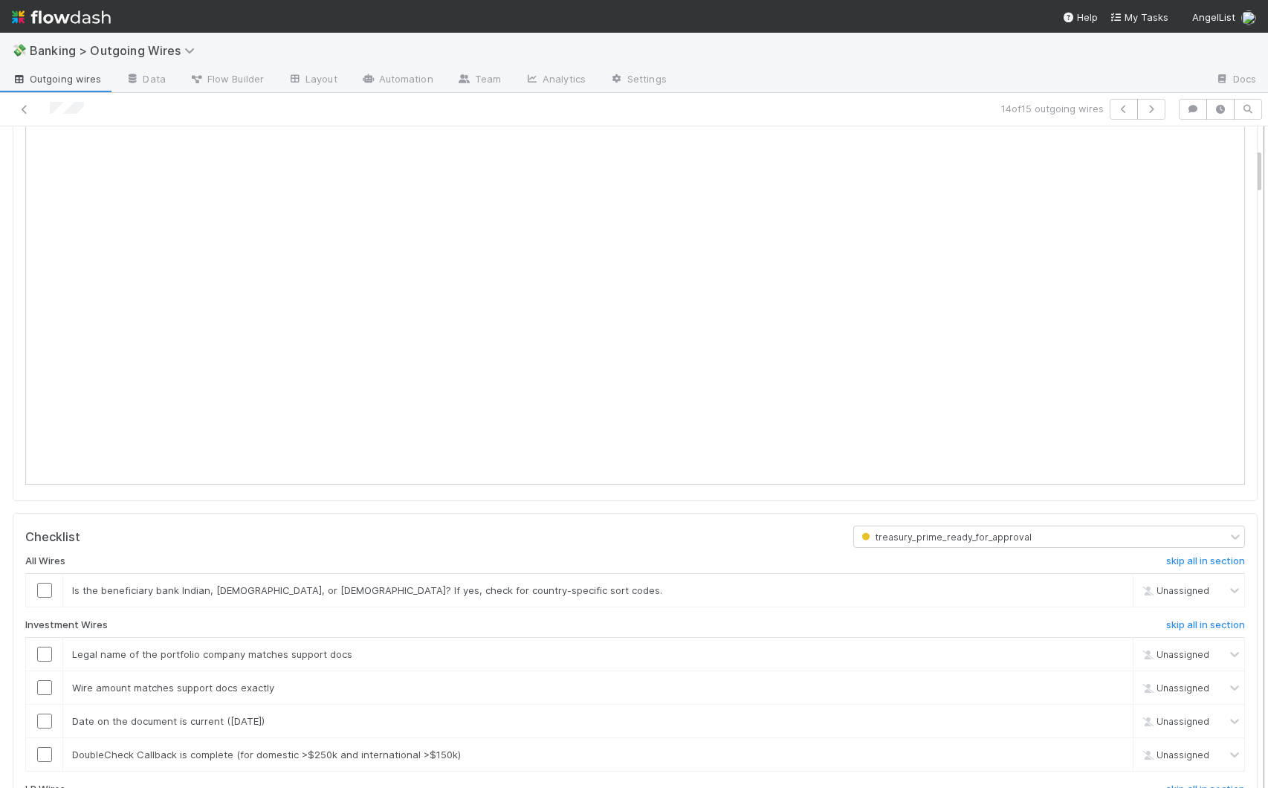
drag, startPoint x: 1247, startPoint y: 187, endPoint x: 1249, endPoint y: 174, distance: 12.8
click at [1249, 174] on div "treasury_prime_ready_for_approval Giang Nguyen Wire Delay Wire Type: Investment…" at bounding box center [634, 456] width 1268 height 661
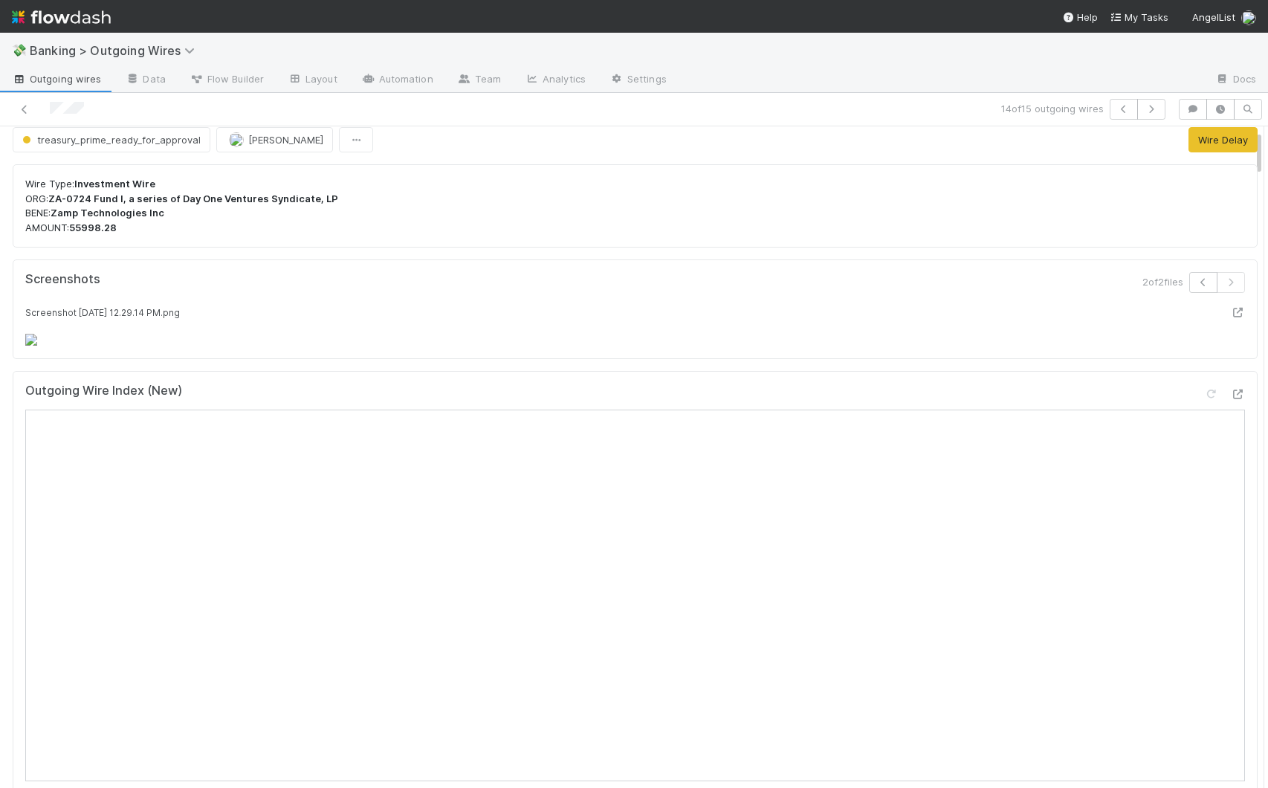
scroll to position [0, 0]
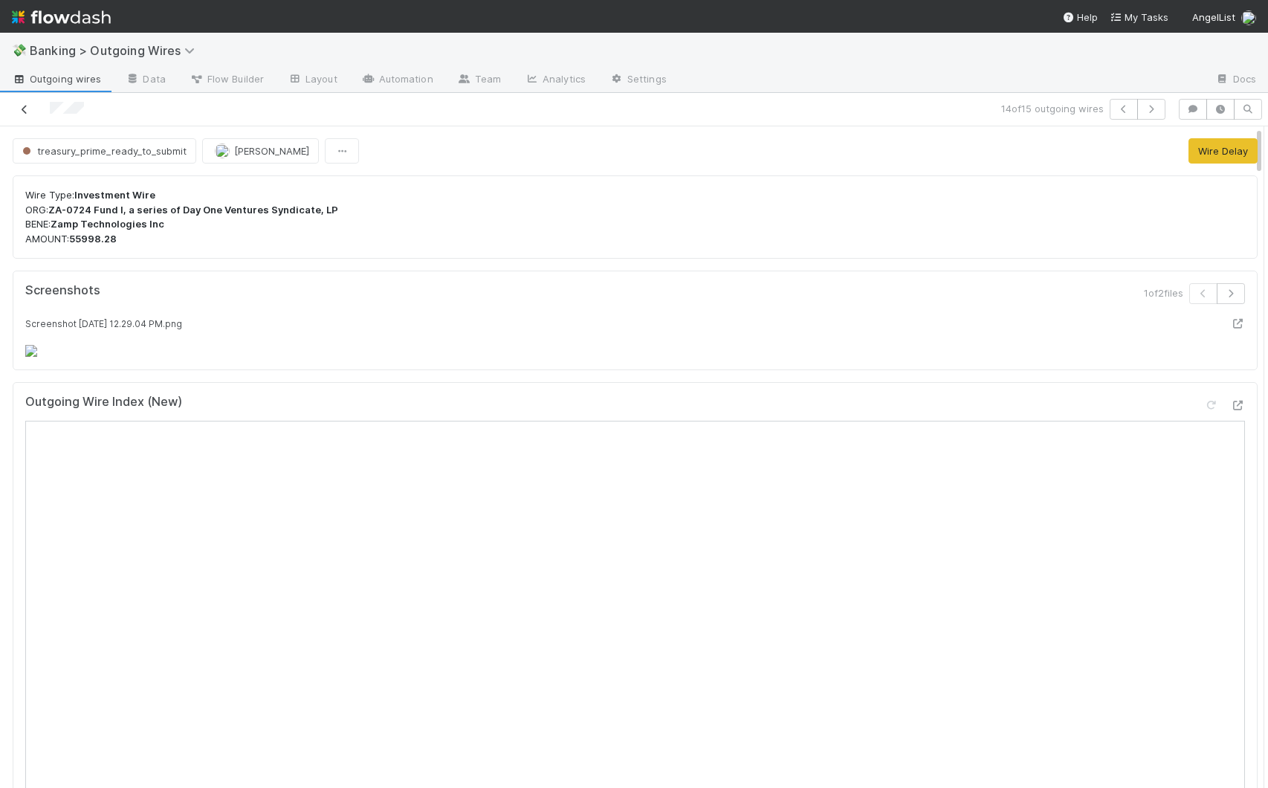
click at [26, 109] on icon at bounding box center [24, 110] width 15 height 10
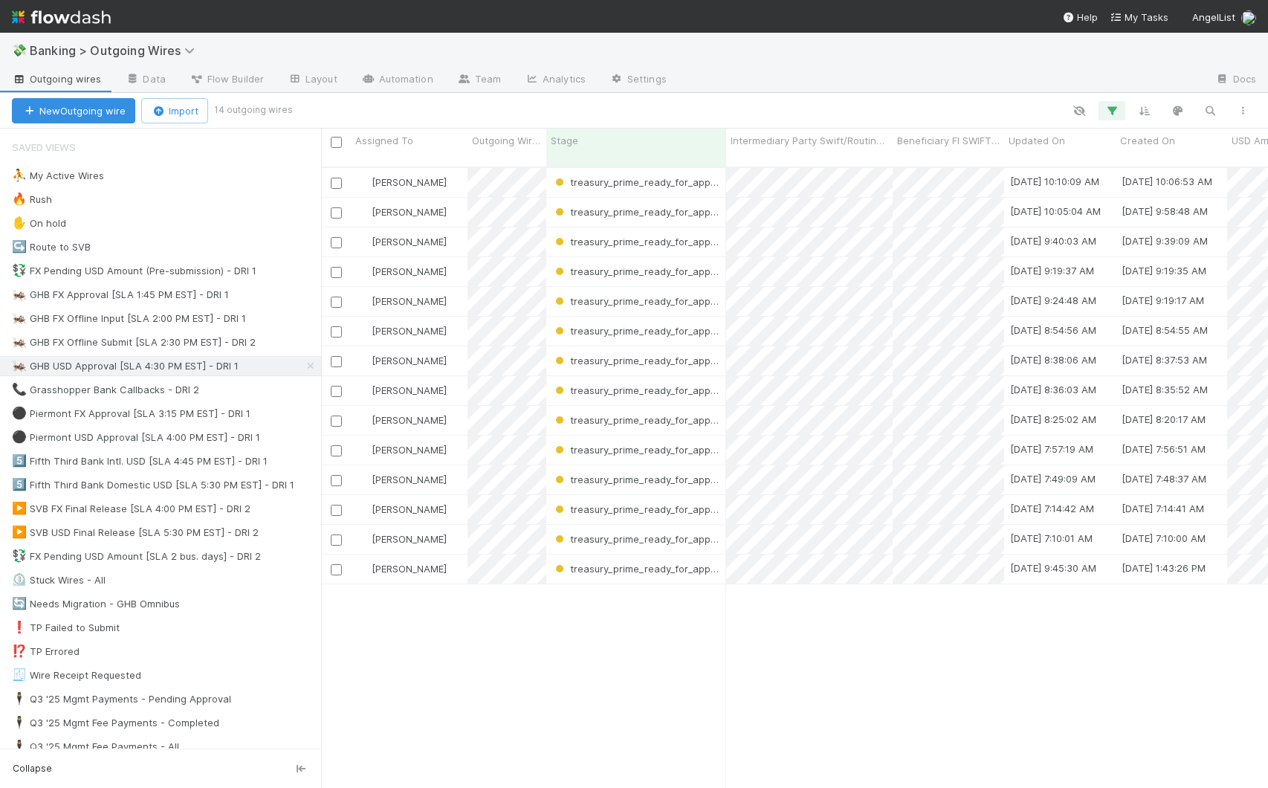
scroll to position [622, 936]
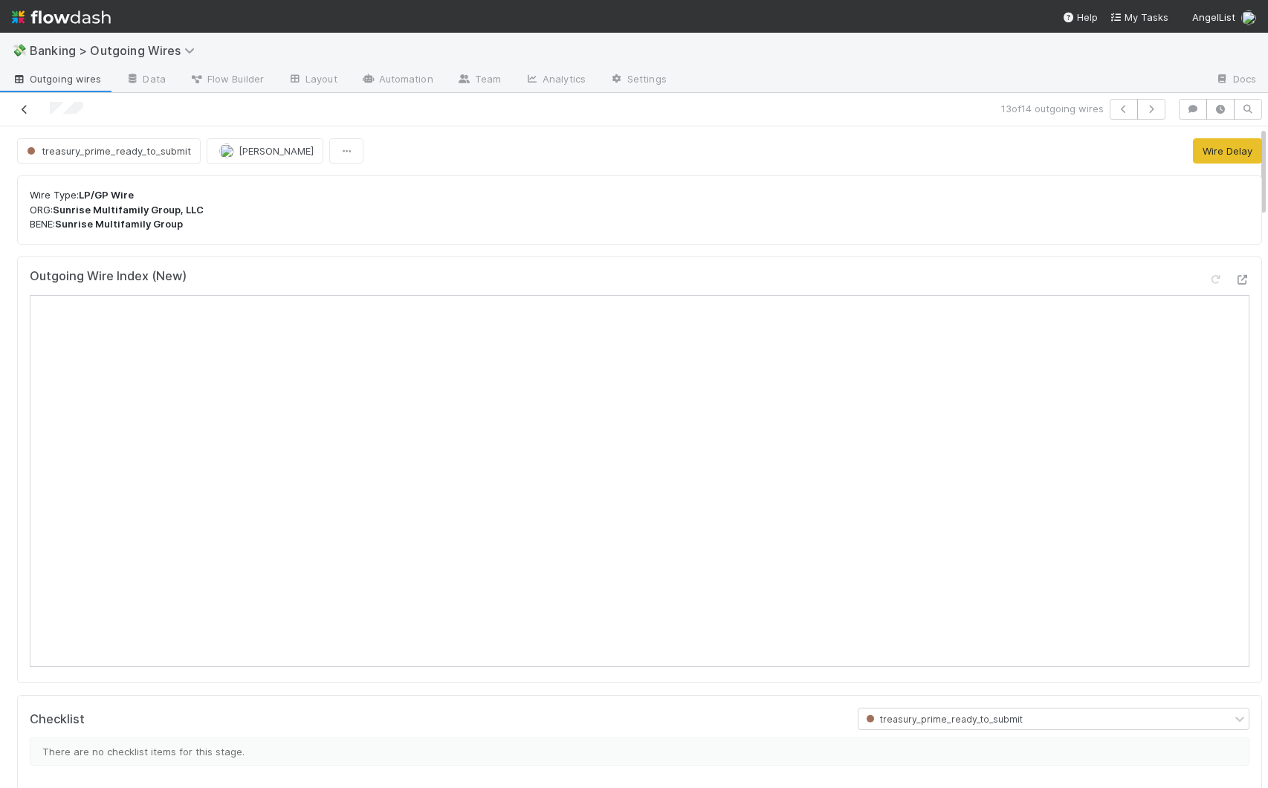
click at [23, 108] on icon at bounding box center [24, 110] width 15 height 10
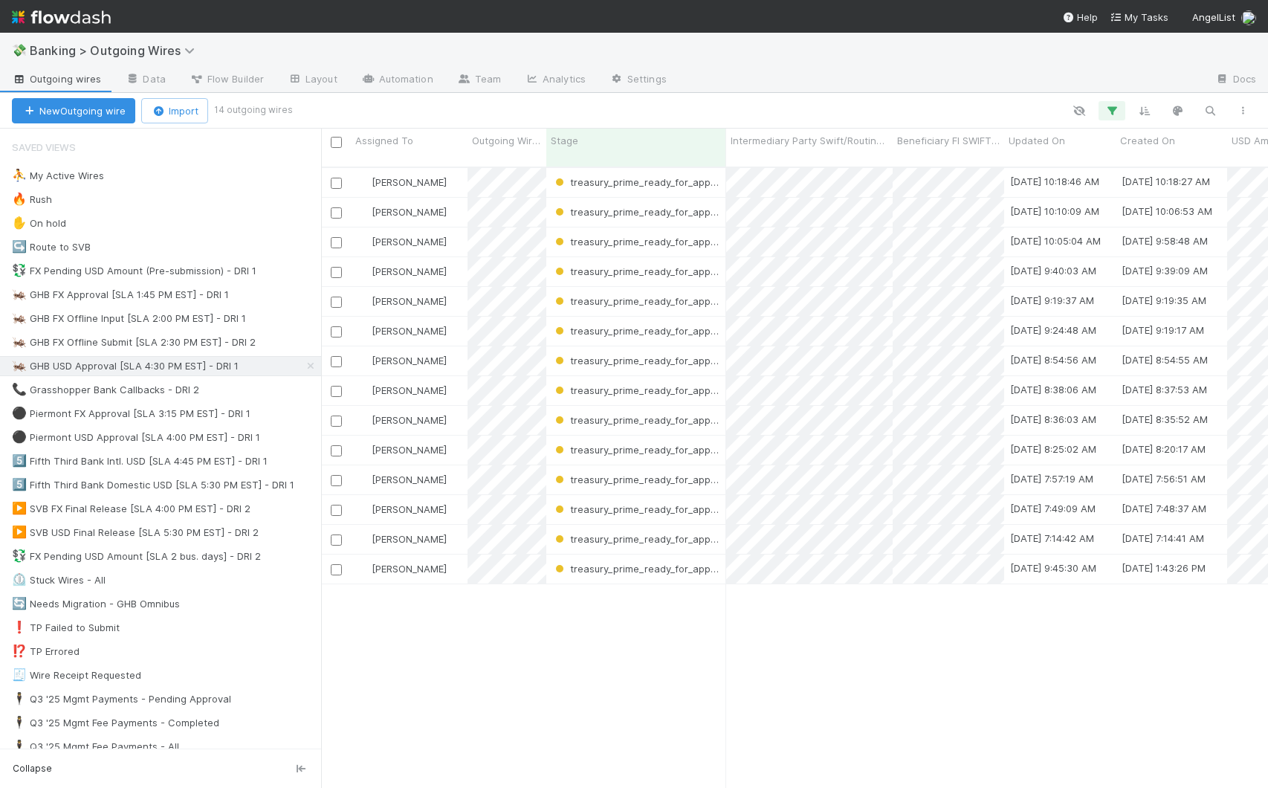
scroll to position [622, 936]
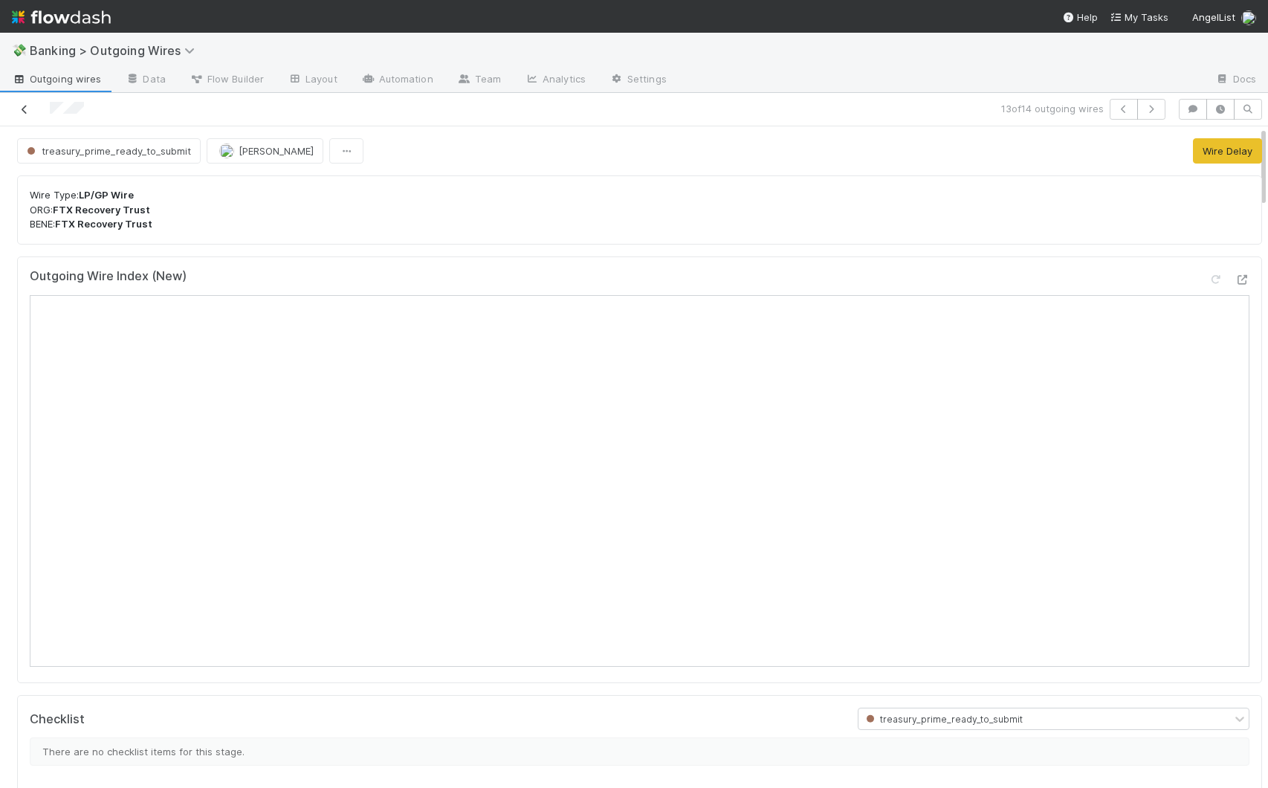
click at [21, 109] on icon at bounding box center [24, 110] width 15 height 10
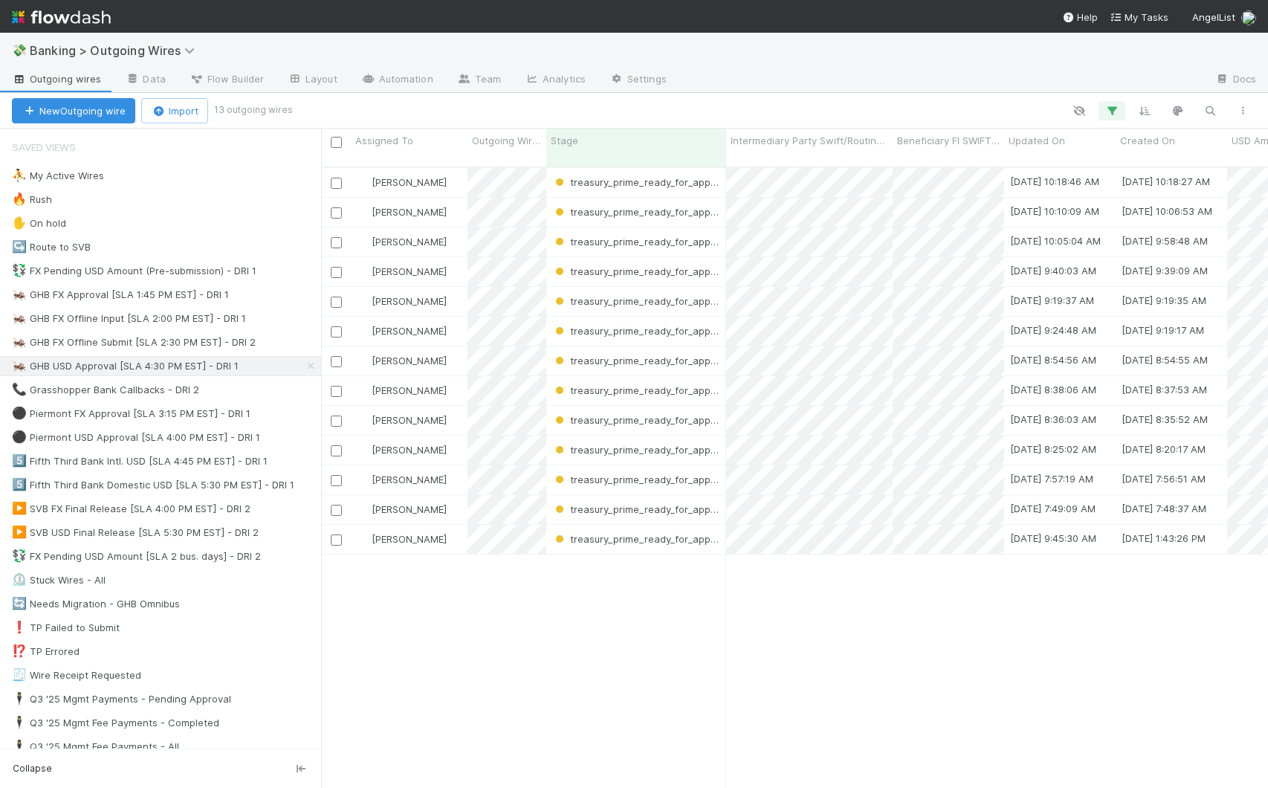
scroll to position [622, 936]
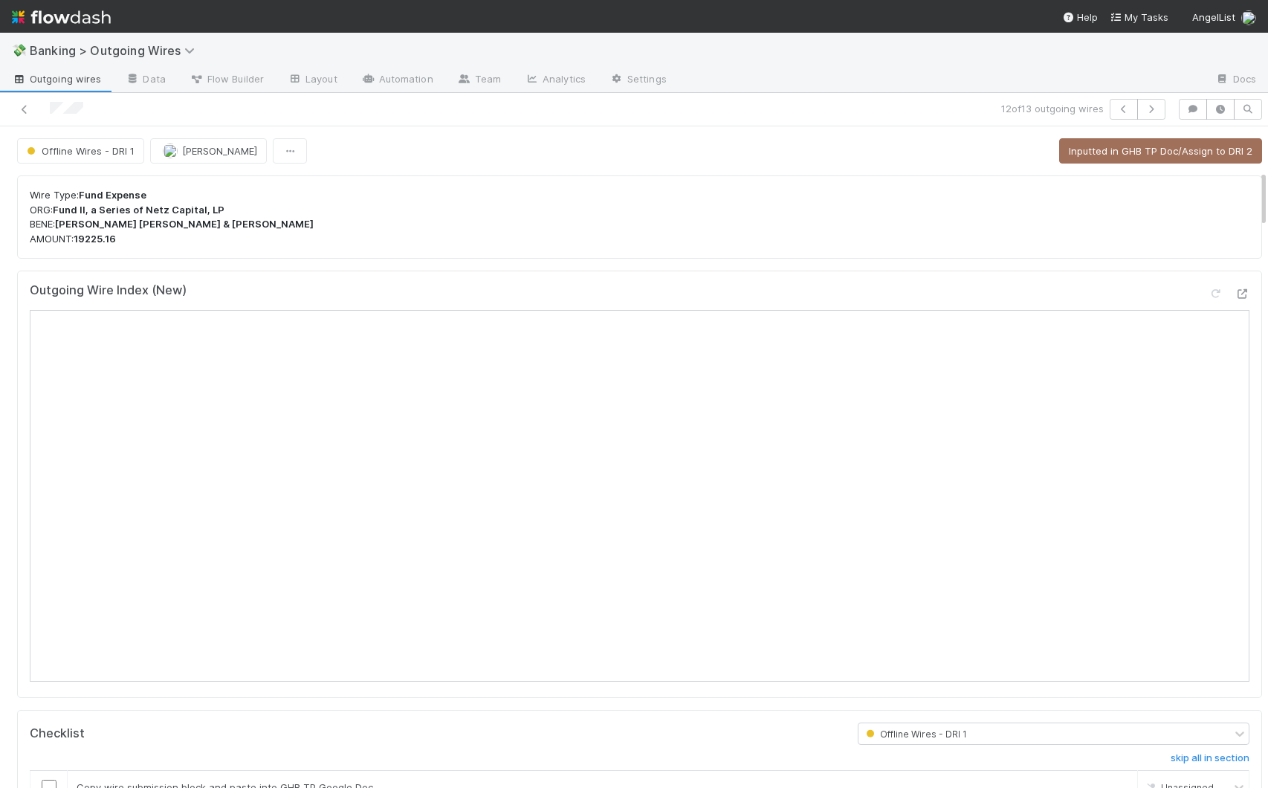
scroll to position [505, 0]
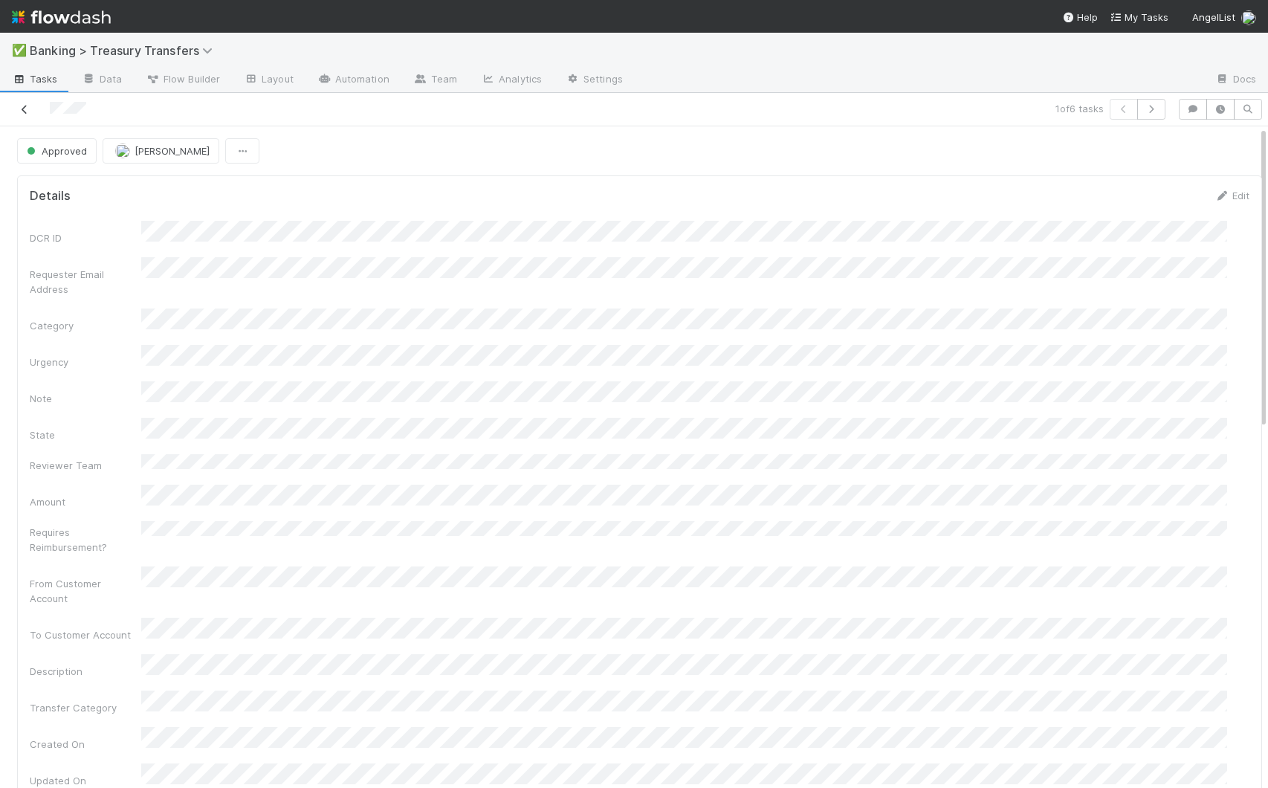
click at [26, 106] on icon at bounding box center [24, 110] width 15 height 10
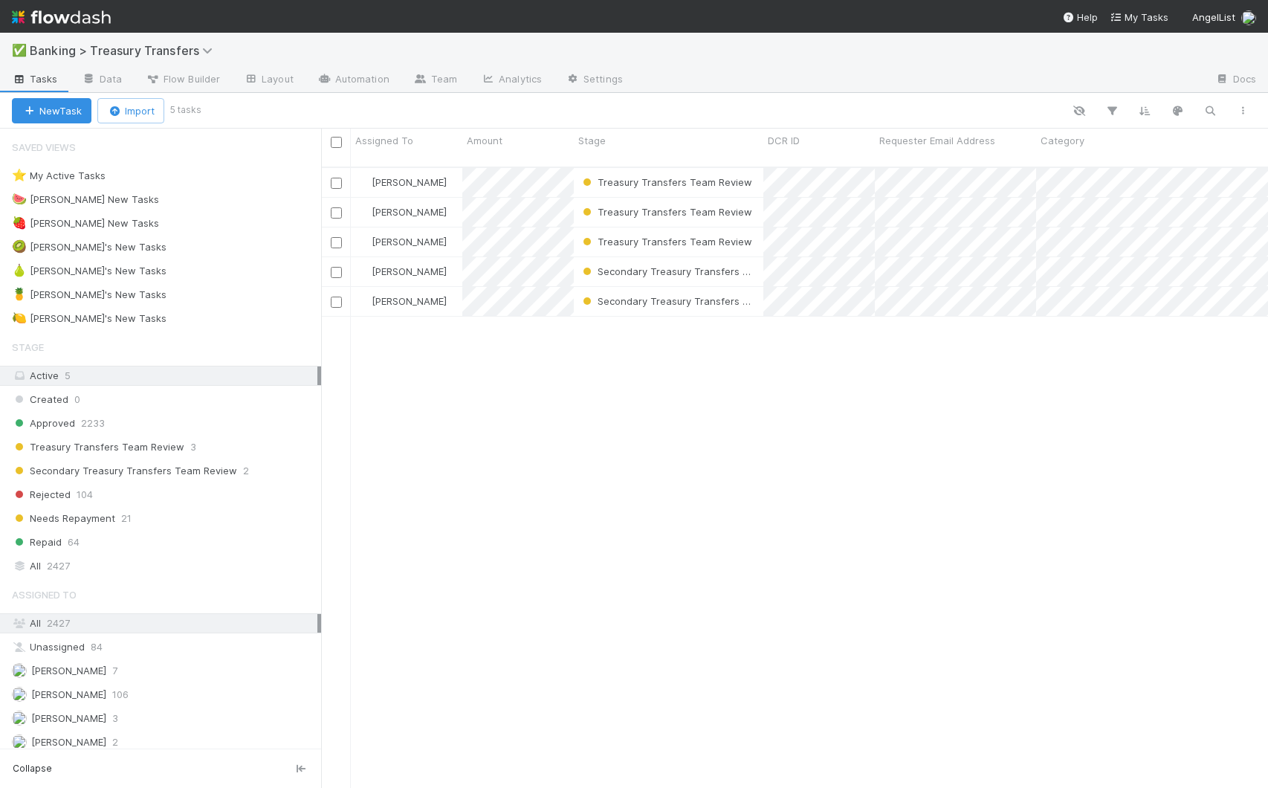
scroll to position [622, 936]
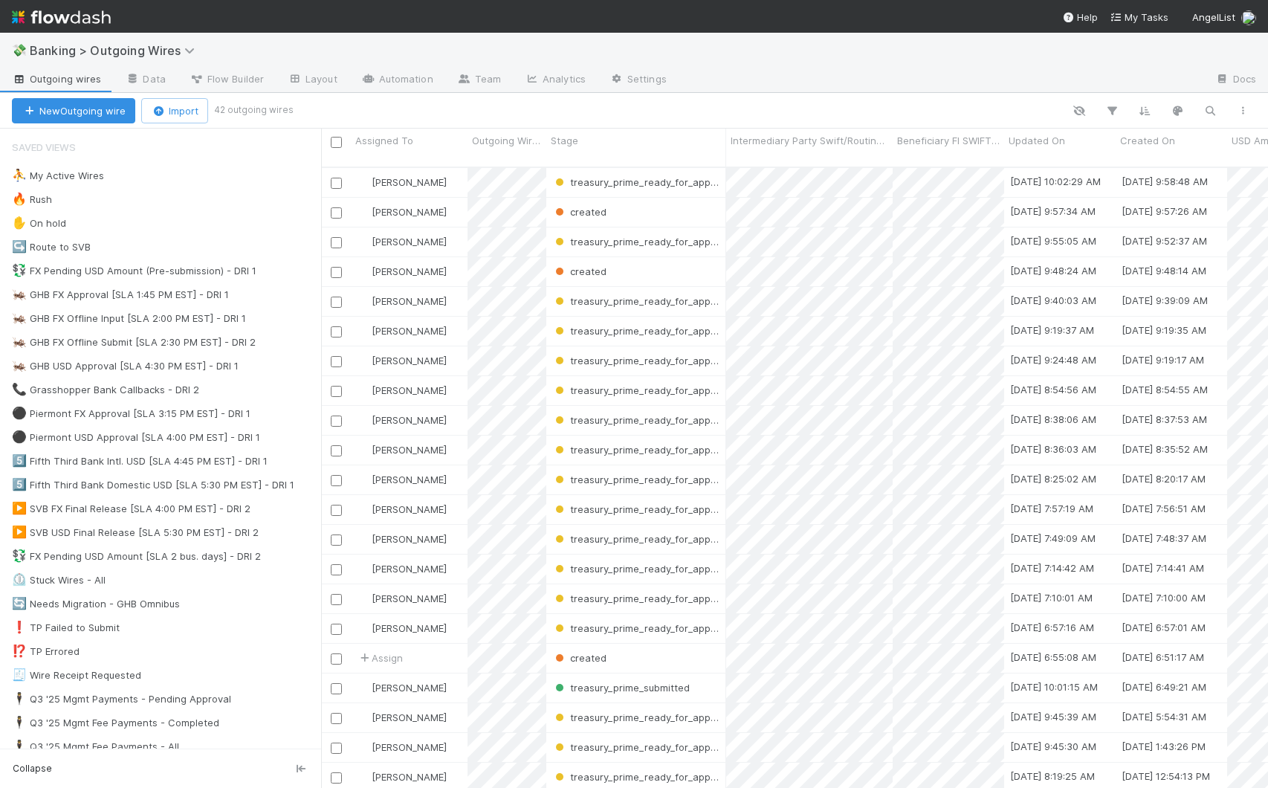
scroll to position [622, 936]
click at [280, 368] on div "🦗 GHB USD Approval [SLA 4:30 PM EST] - DRI 1 15" at bounding box center [166, 366] width 309 height 19
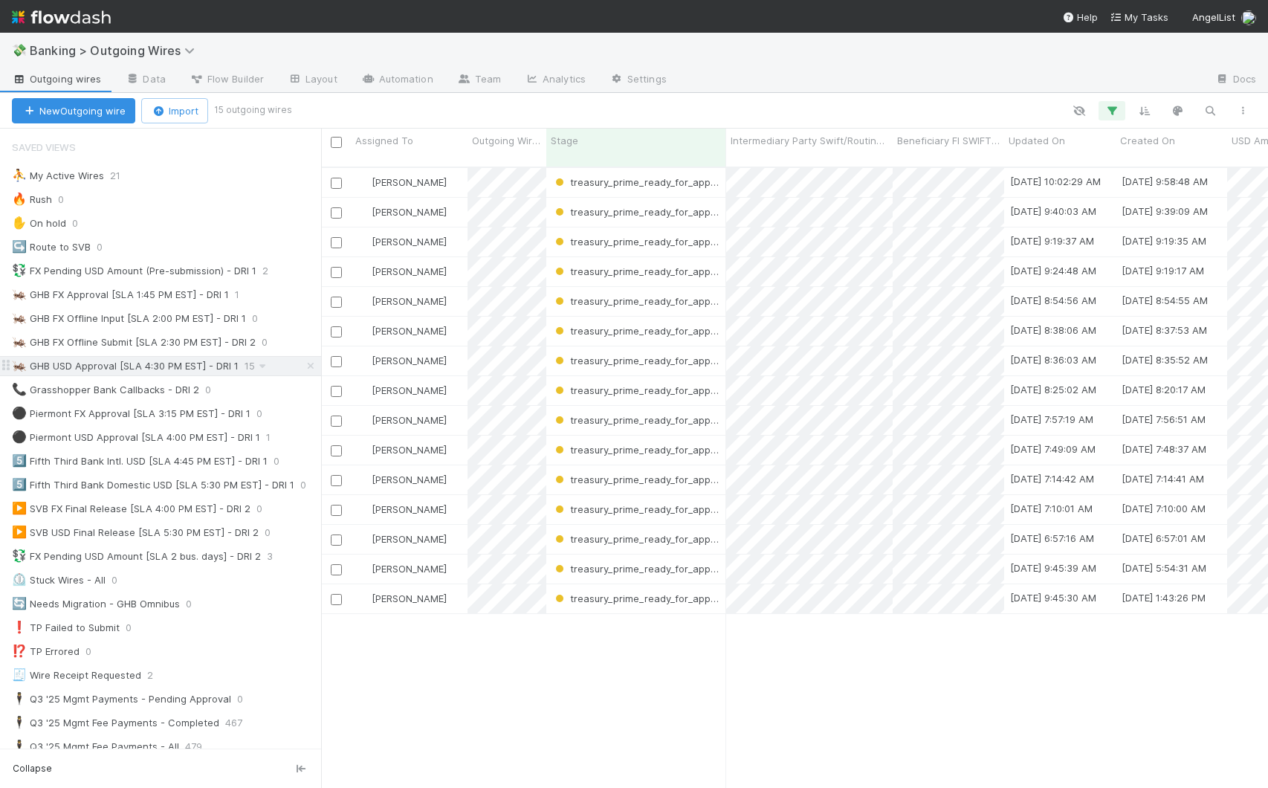
scroll to position [622, 936]
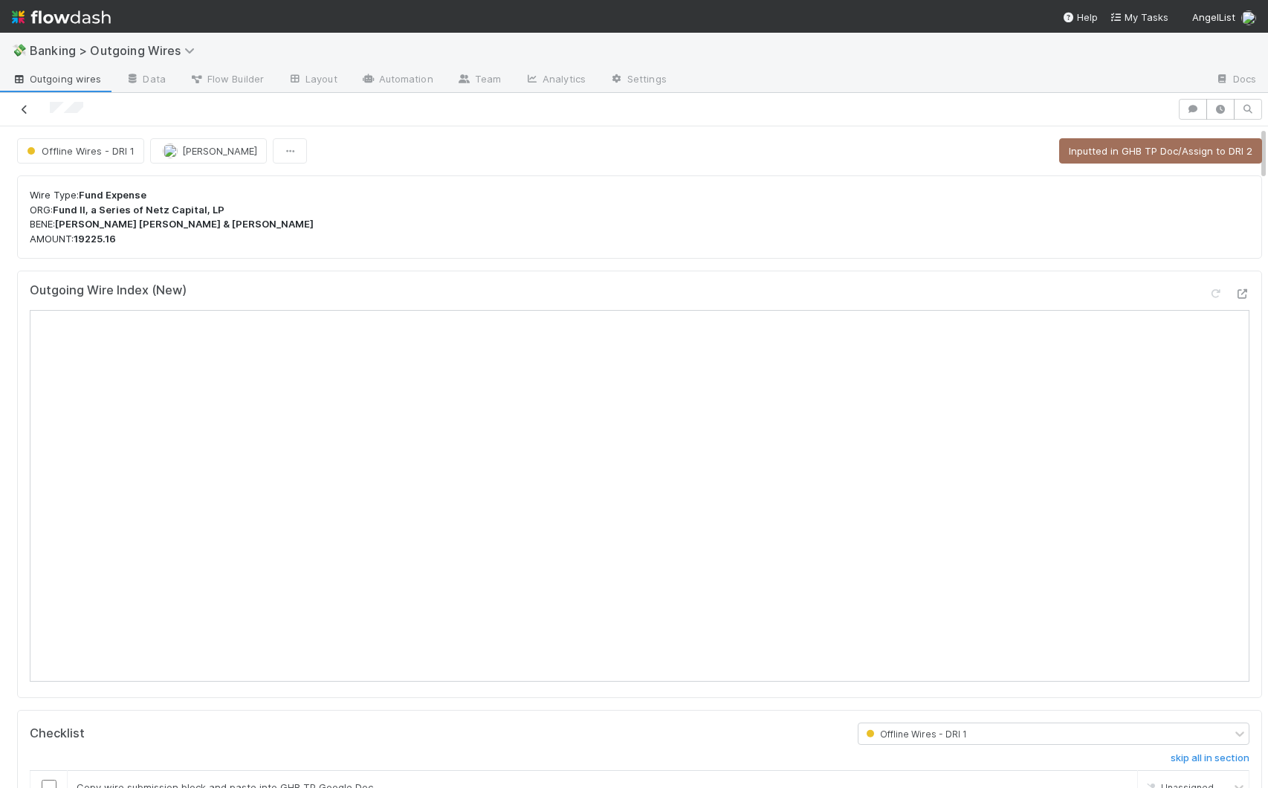
click at [25, 109] on icon at bounding box center [24, 110] width 15 height 10
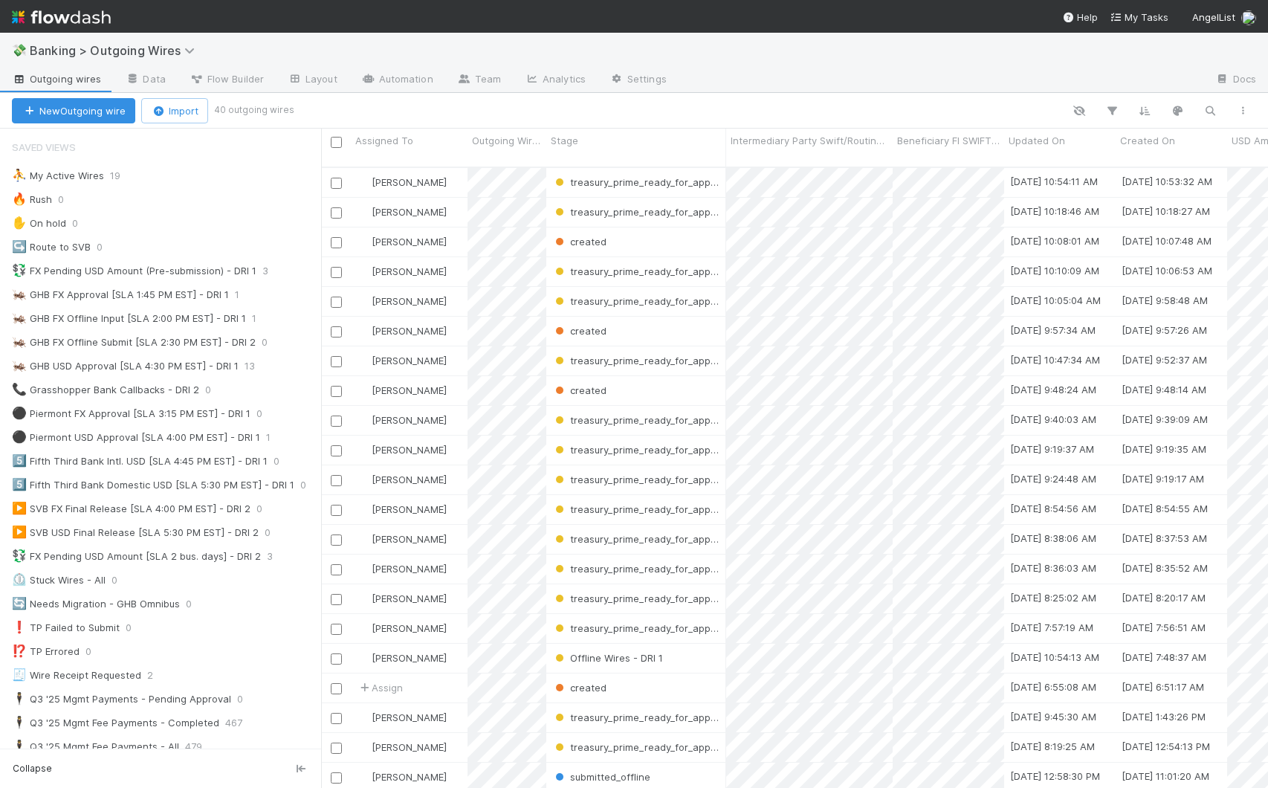
scroll to position [622, 936]
click at [285, 364] on div "🦗 GHB USD Approval [SLA 4:30 PM EST] - DRI 1 13" at bounding box center [166, 366] width 309 height 19
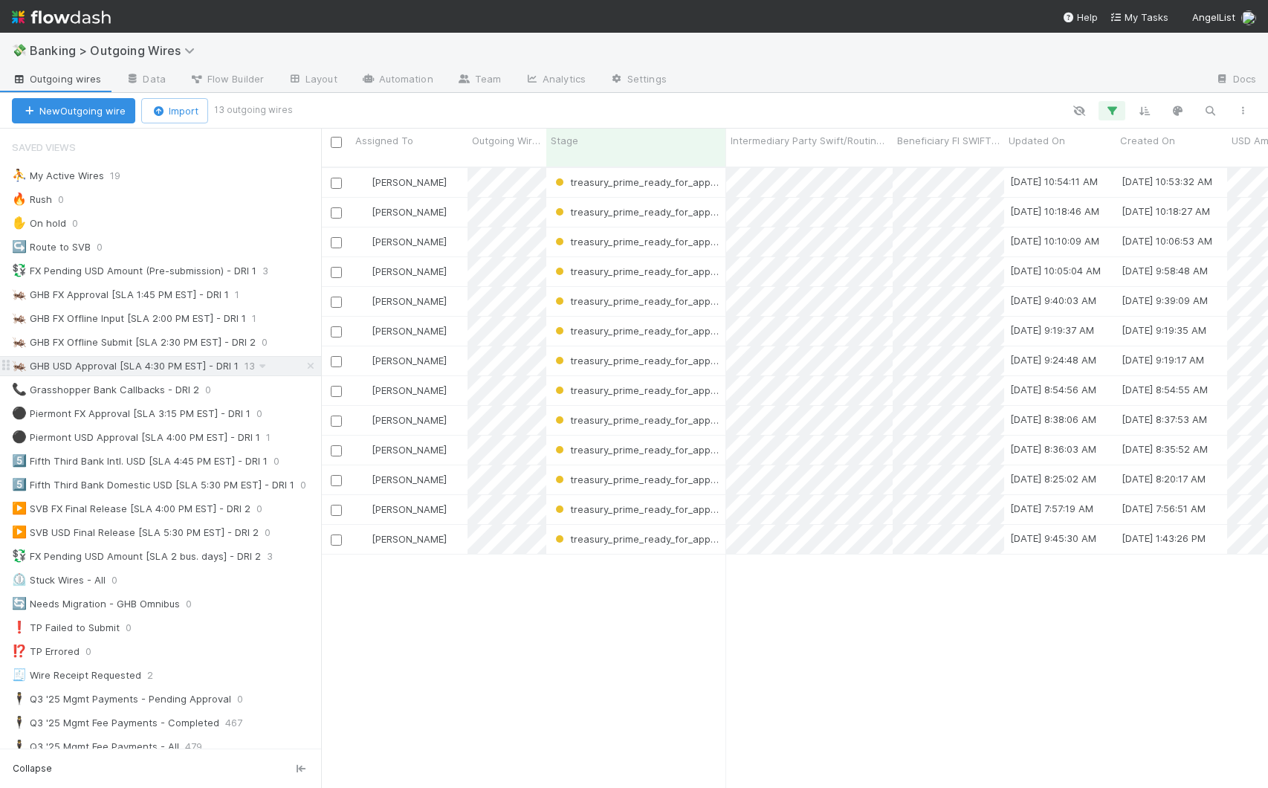
scroll to position [622, 936]
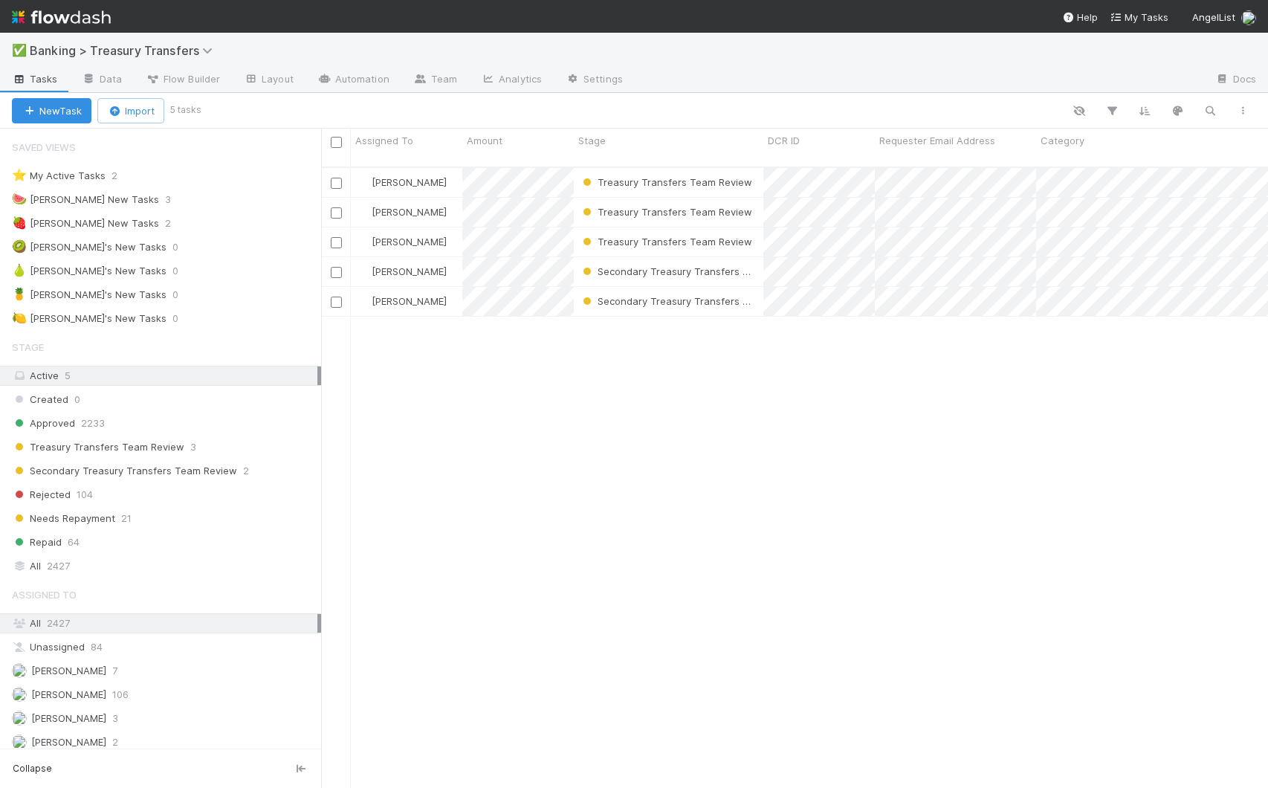
click at [787, 388] on div "[PERSON_NAME] Treasury Transfers Team Review [DATE] 7:49:24 AM [DATE] 7:49:25 A…" at bounding box center [794, 484] width 947 height 632
